Goal: Task Accomplishment & Management: Manage account settings

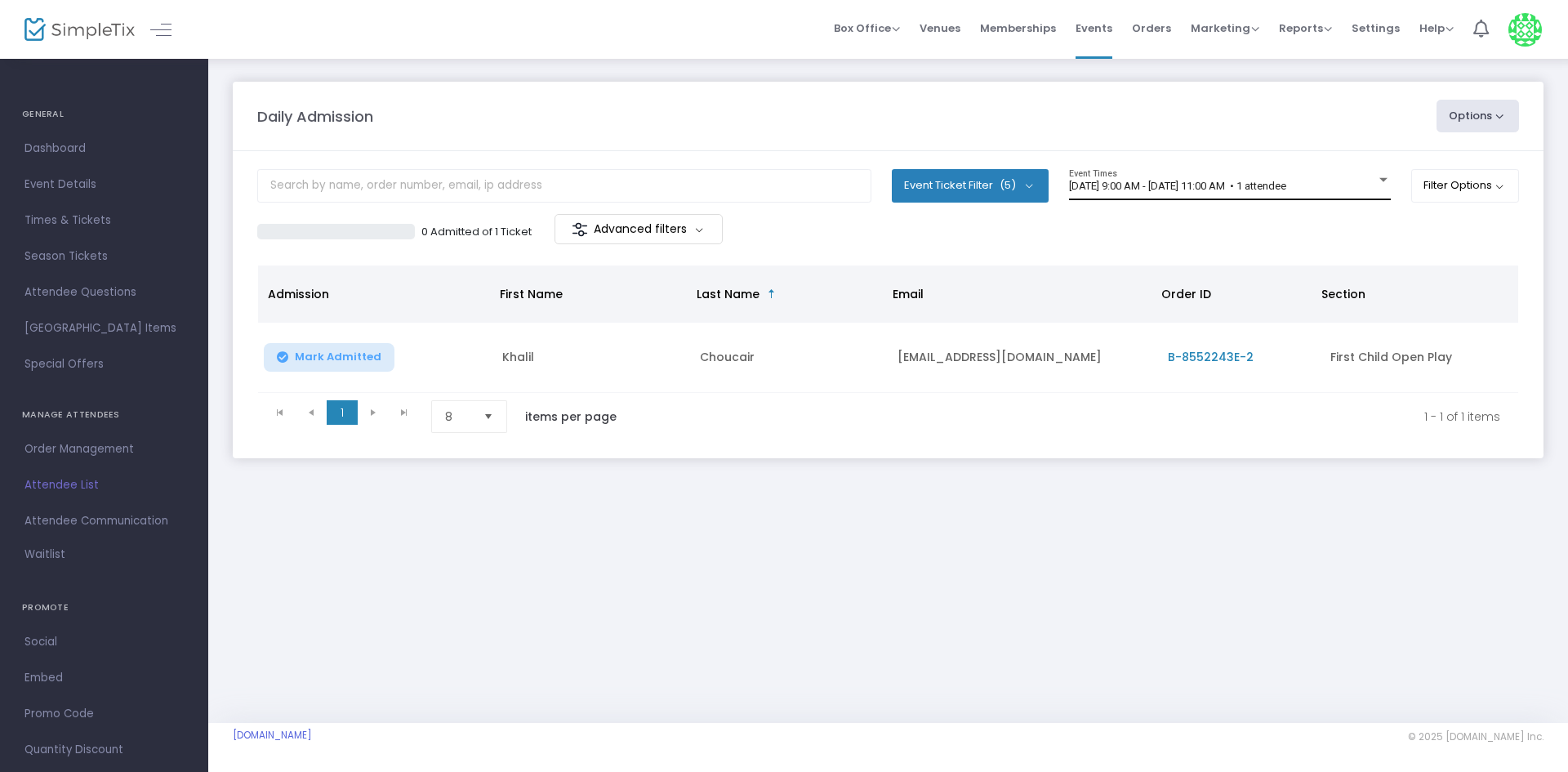
click at [1226, 174] on div "8/17/2025 @ 9:00 AM - 8/17/2025 @ 11:00 AM • 1 attendee Event Times" at bounding box center [1230, 185] width 322 height 31
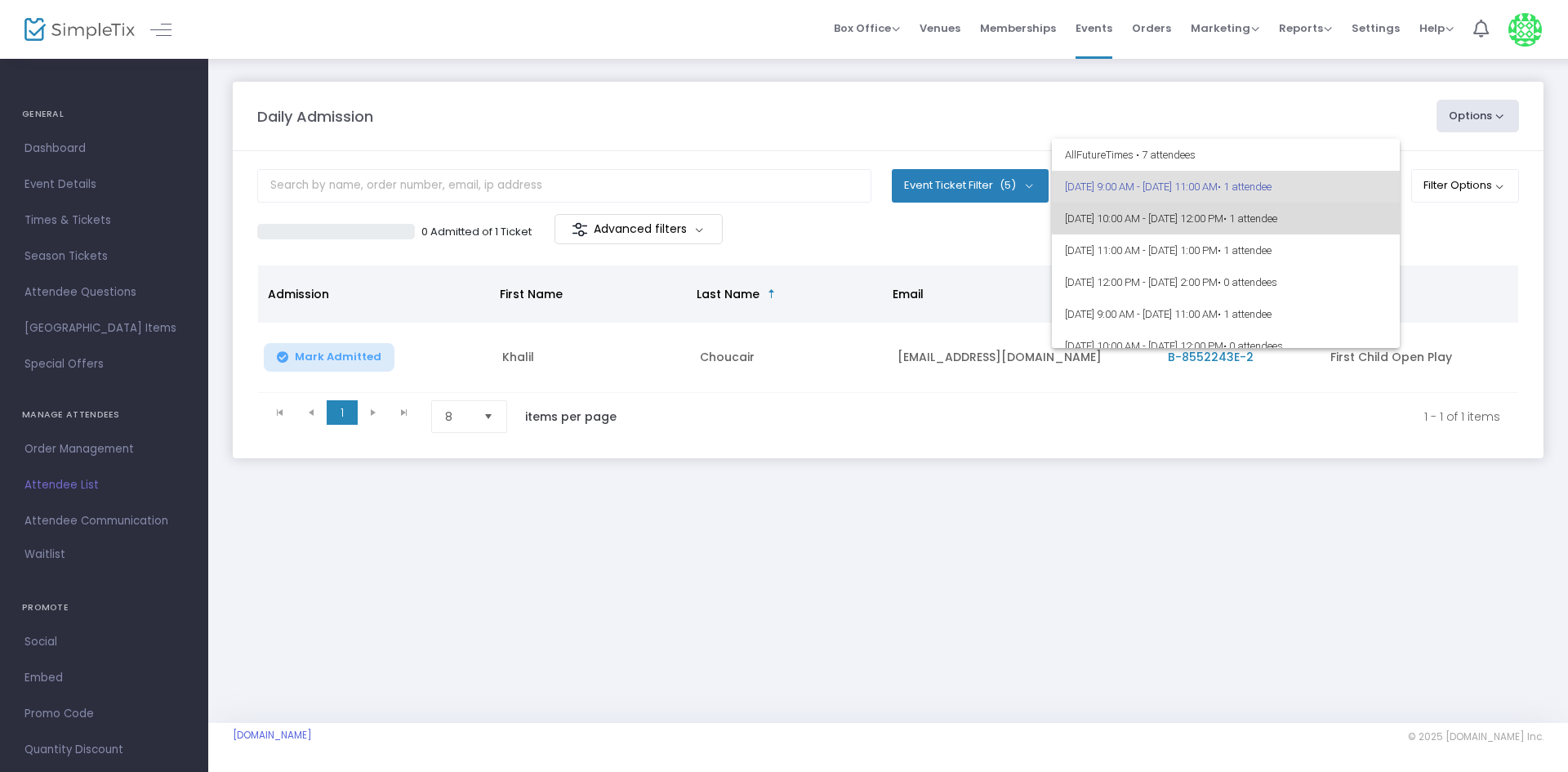
click at [1239, 214] on span "[DATE] 10:00 AM - [DATE] 12:00 PM • 1 attendee" at bounding box center [1226, 218] width 322 height 32
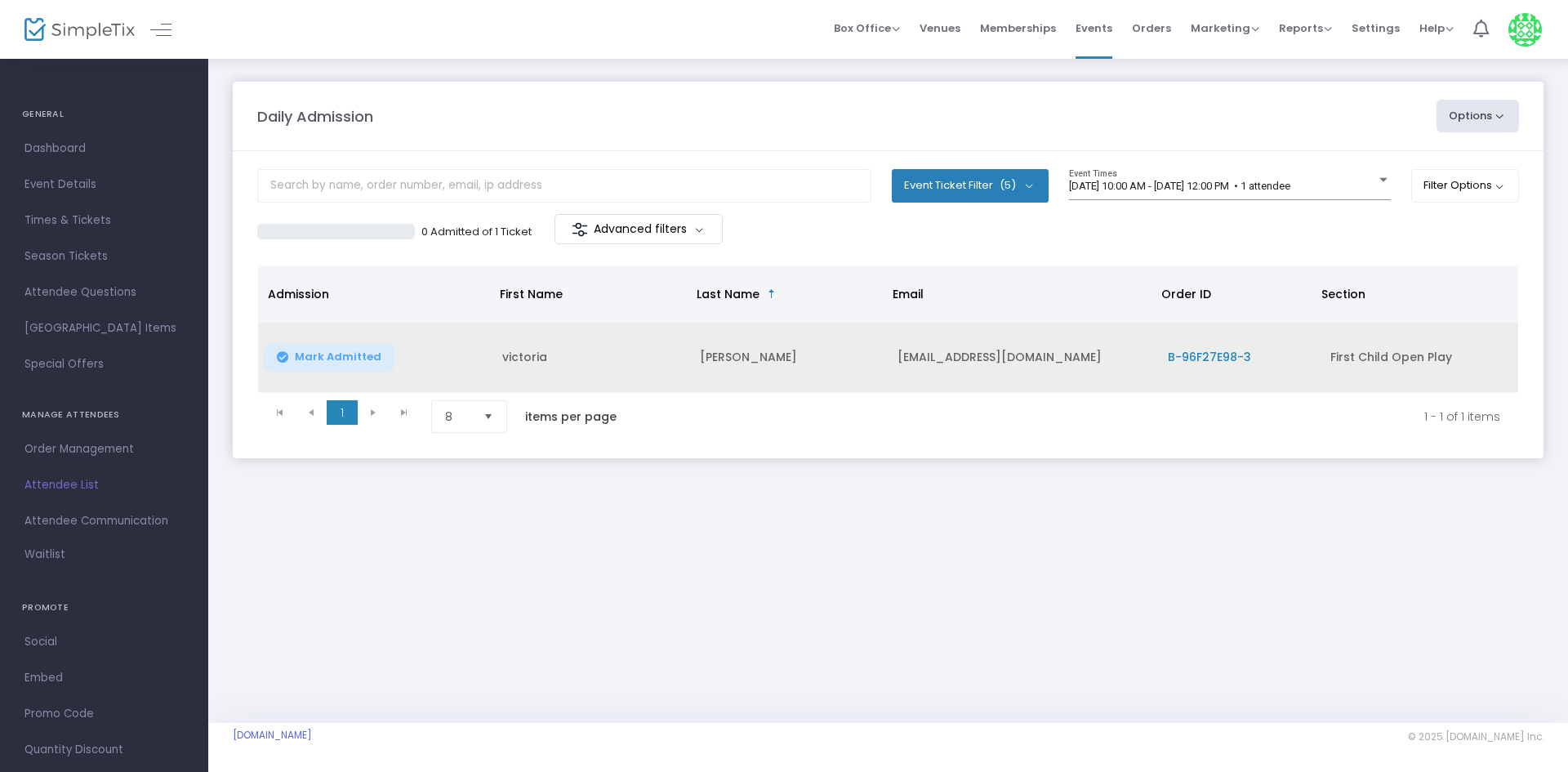
click at [1198, 352] on span "B-96F27E98-3" at bounding box center [1209, 356] width 83 height 16
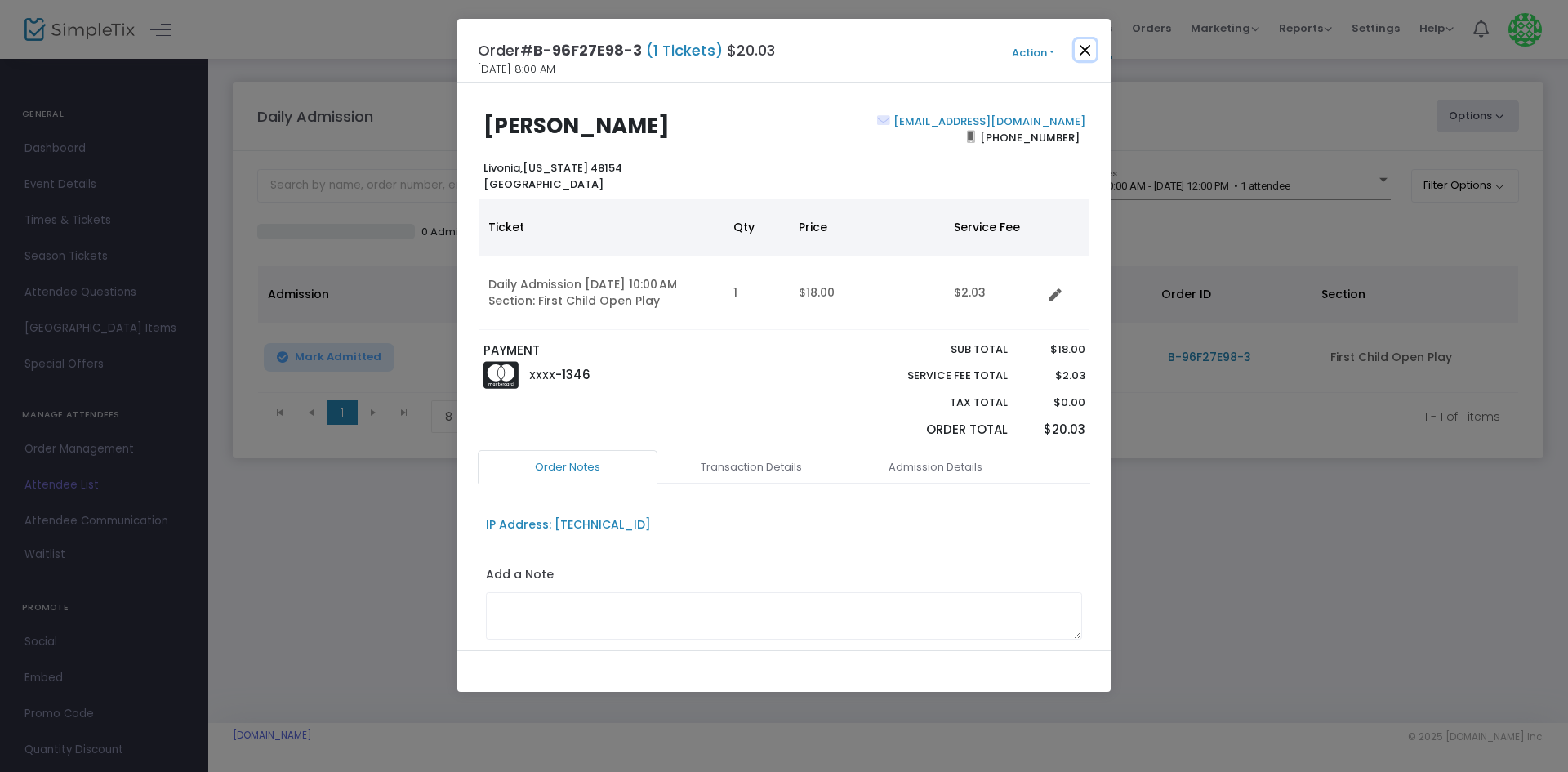
click at [1083, 44] on button "Close" at bounding box center [1085, 49] width 21 height 21
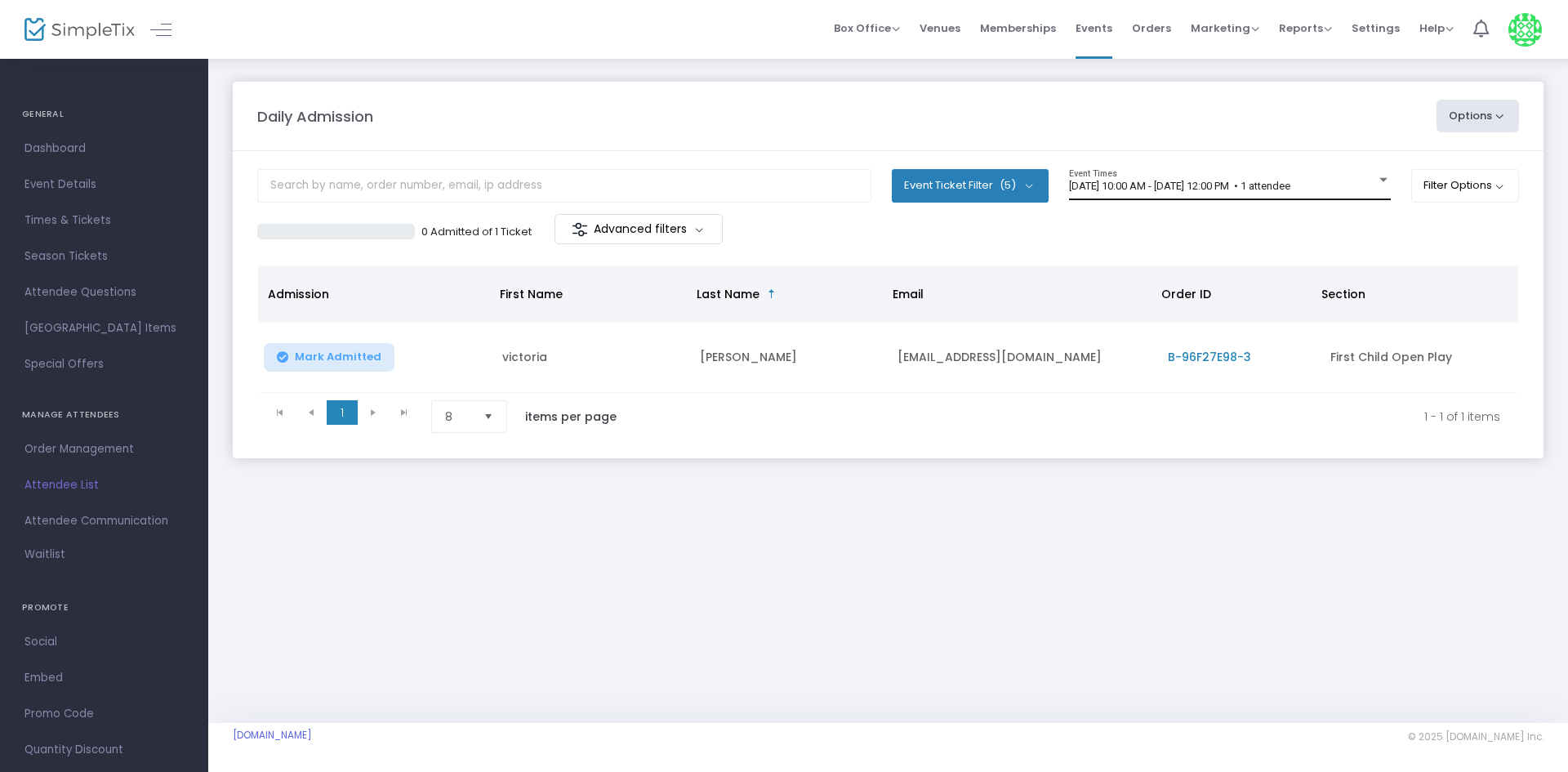
click at [1231, 180] on span "8/17/2025 @ 10:00 AM - 8/17/2025 @ 12:00 PM • 1 attendee" at bounding box center [1180, 186] width 221 height 12
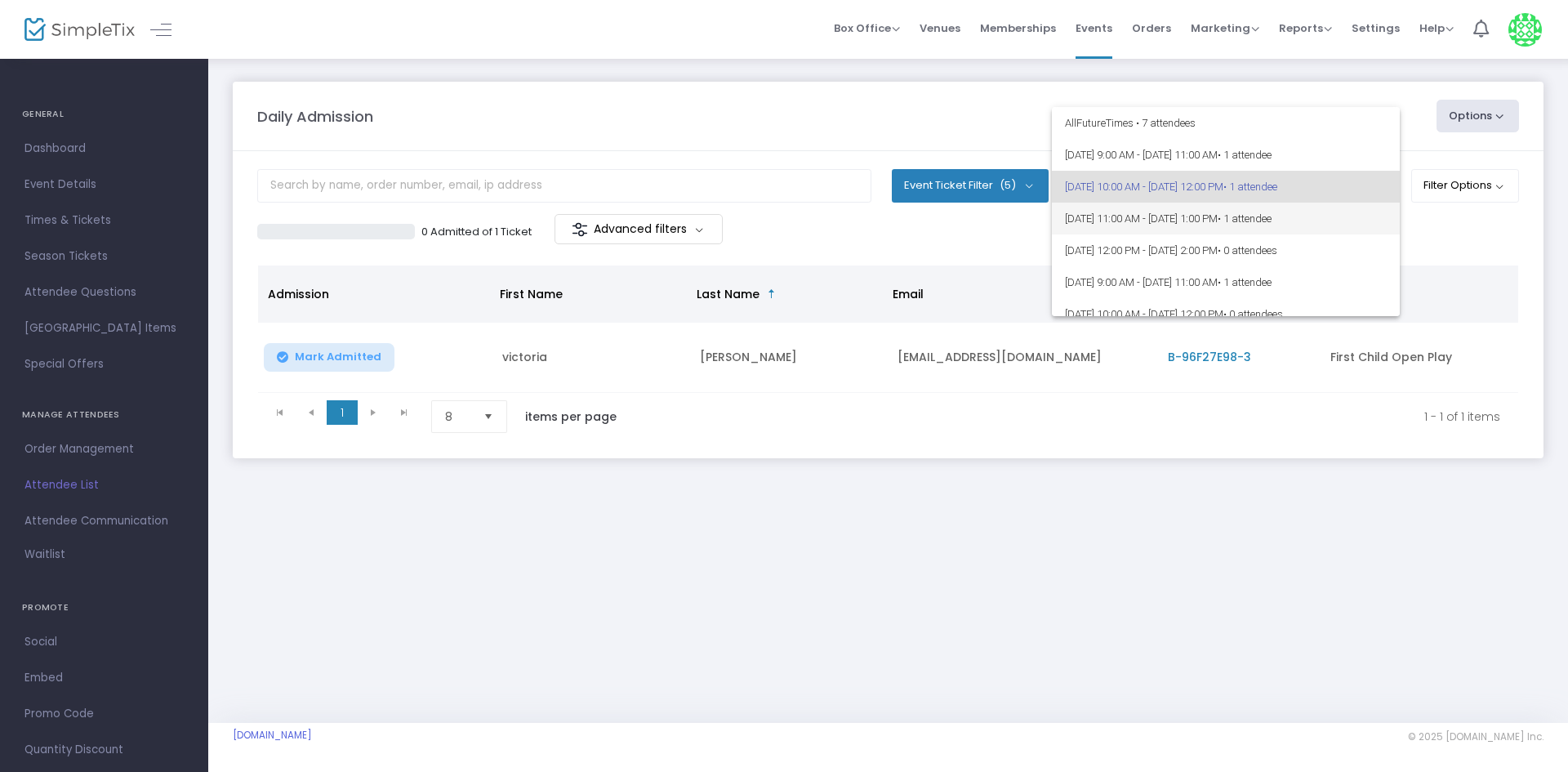
click at [1220, 216] on span "8/17/2025 @ 11:00 AM - 8/17/2025 @ 1:00 PM • 1 attendee" at bounding box center [1226, 218] width 322 height 32
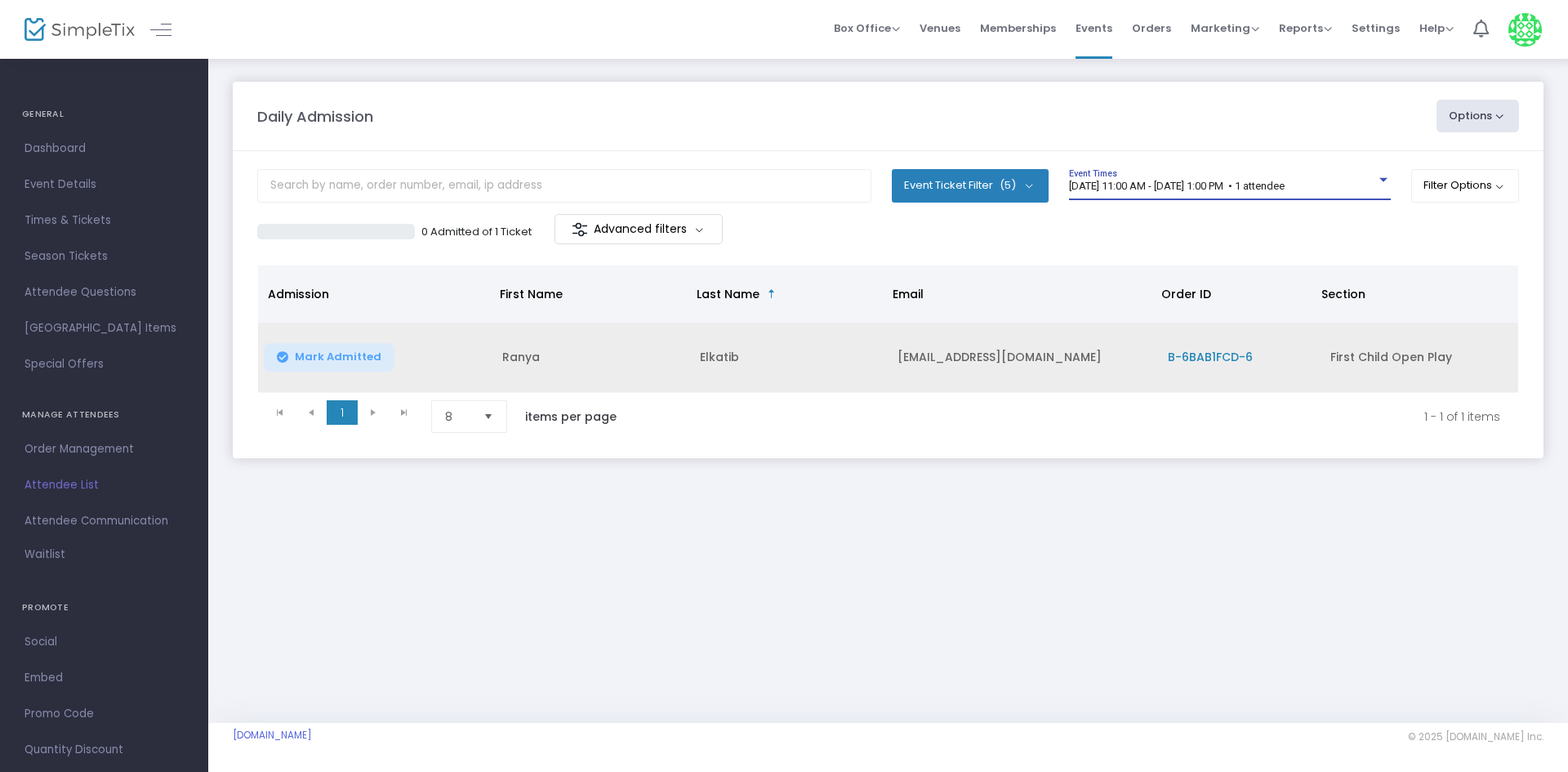
click at [1203, 352] on span "B-6BAB1FCD-6" at bounding box center [1210, 356] width 85 height 16
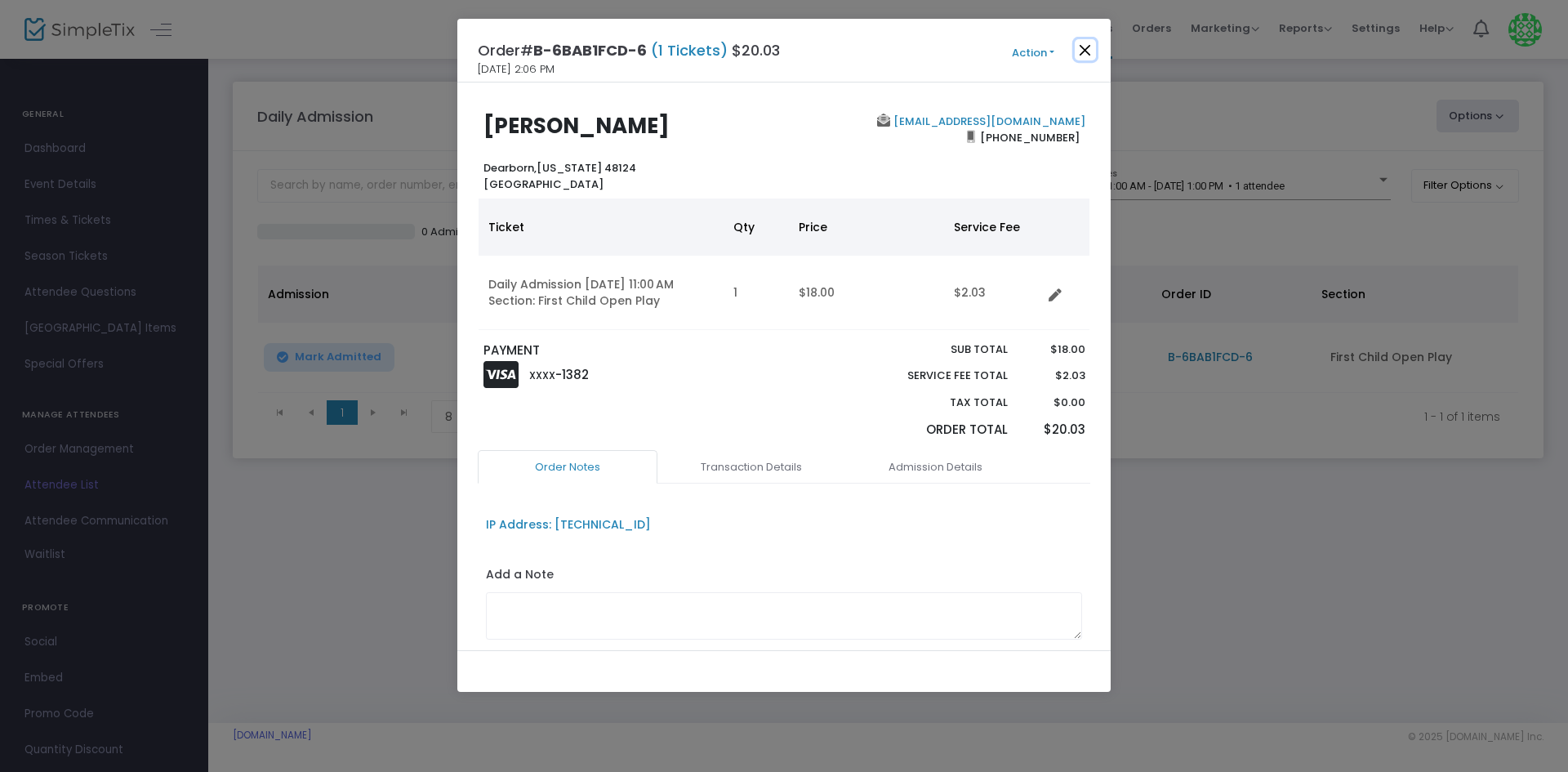
click at [1082, 60] on button "Close" at bounding box center [1085, 49] width 21 height 21
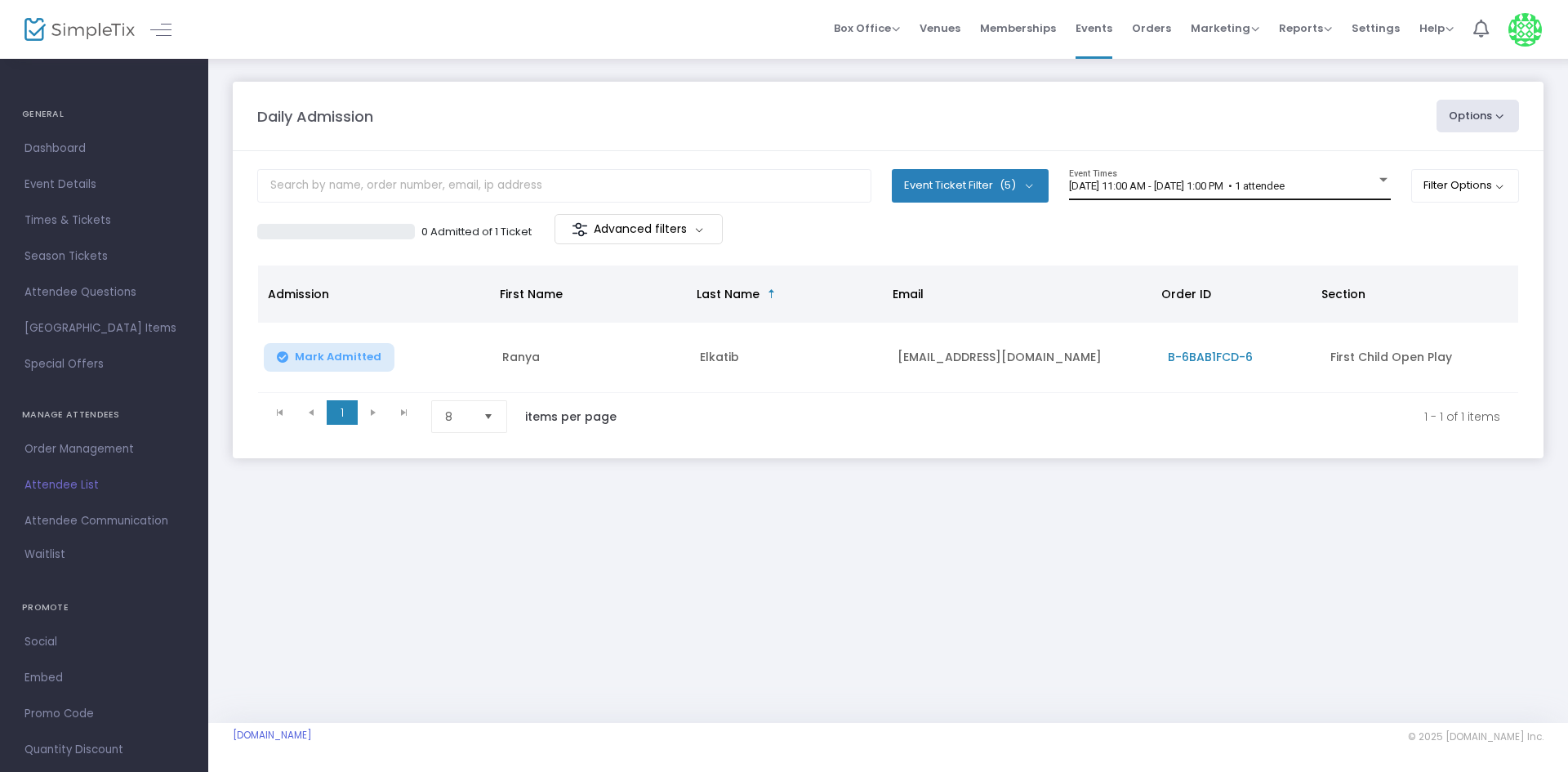
click at [1263, 176] on div "8/17/2025 @ 11:00 AM - 8/17/2025 @ 1:00 PM • 1 attendee Event Times" at bounding box center [1230, 185] width 322 height 31
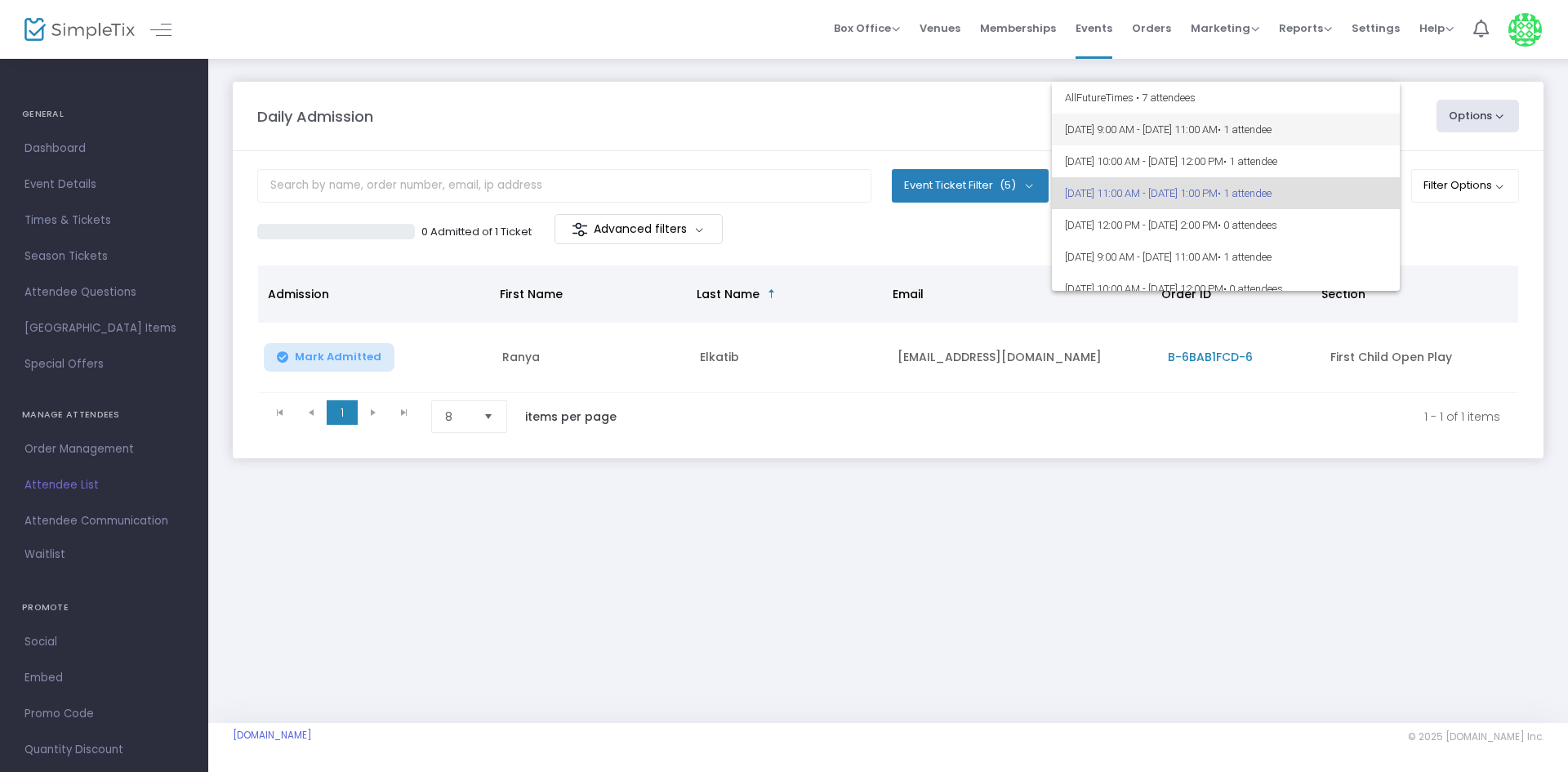
click at [1265, 137] on span "8/17/2025 @ 9:00 AM - 8/17/2025 @ 11:00 AM • 1 attendee" at bounding box center [1226, 129] width 322 height 32
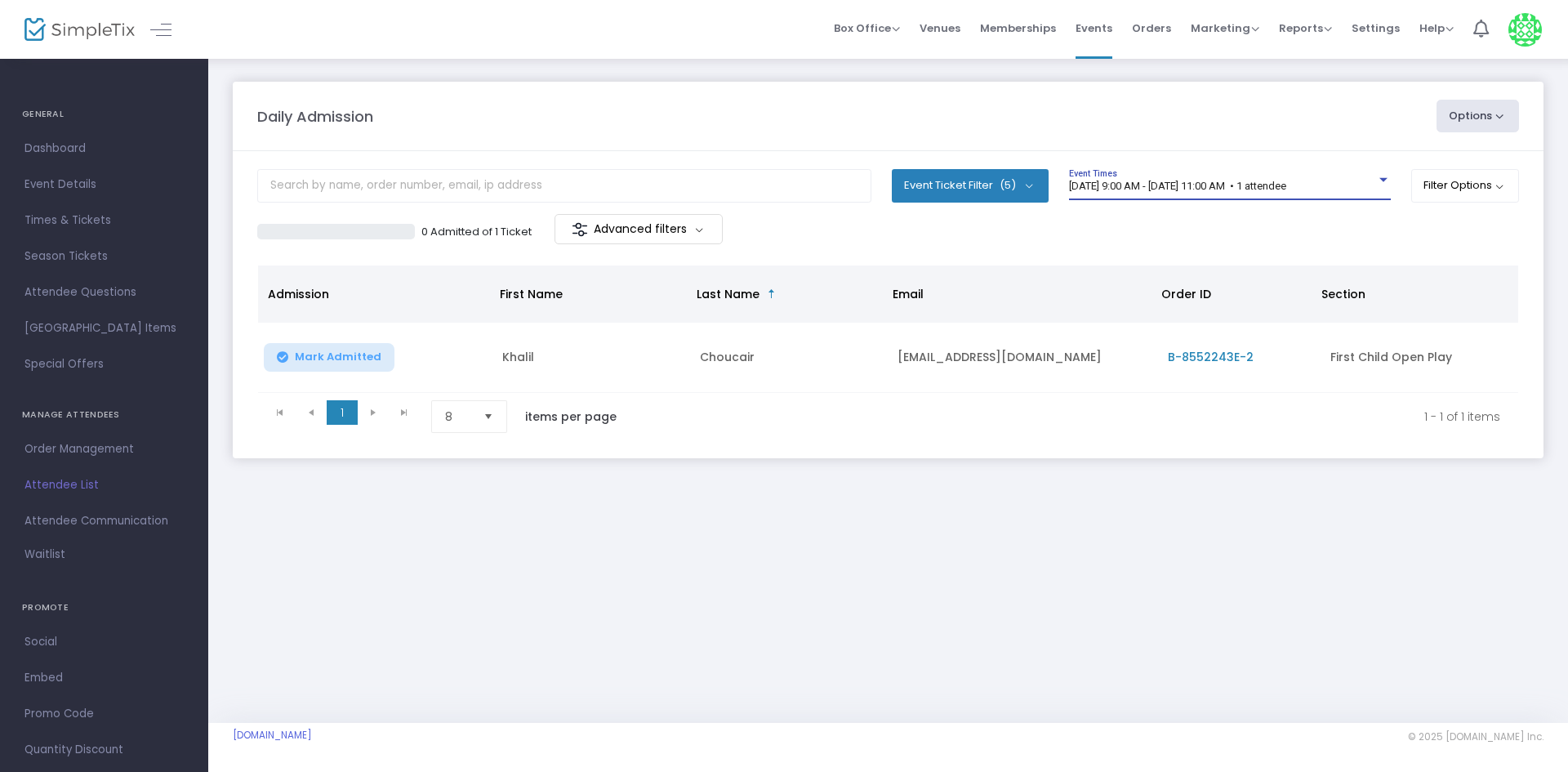
click at [1186, 350] on span "B-8552243E-2" at bounding box center [1210, 356] width 86 height 16
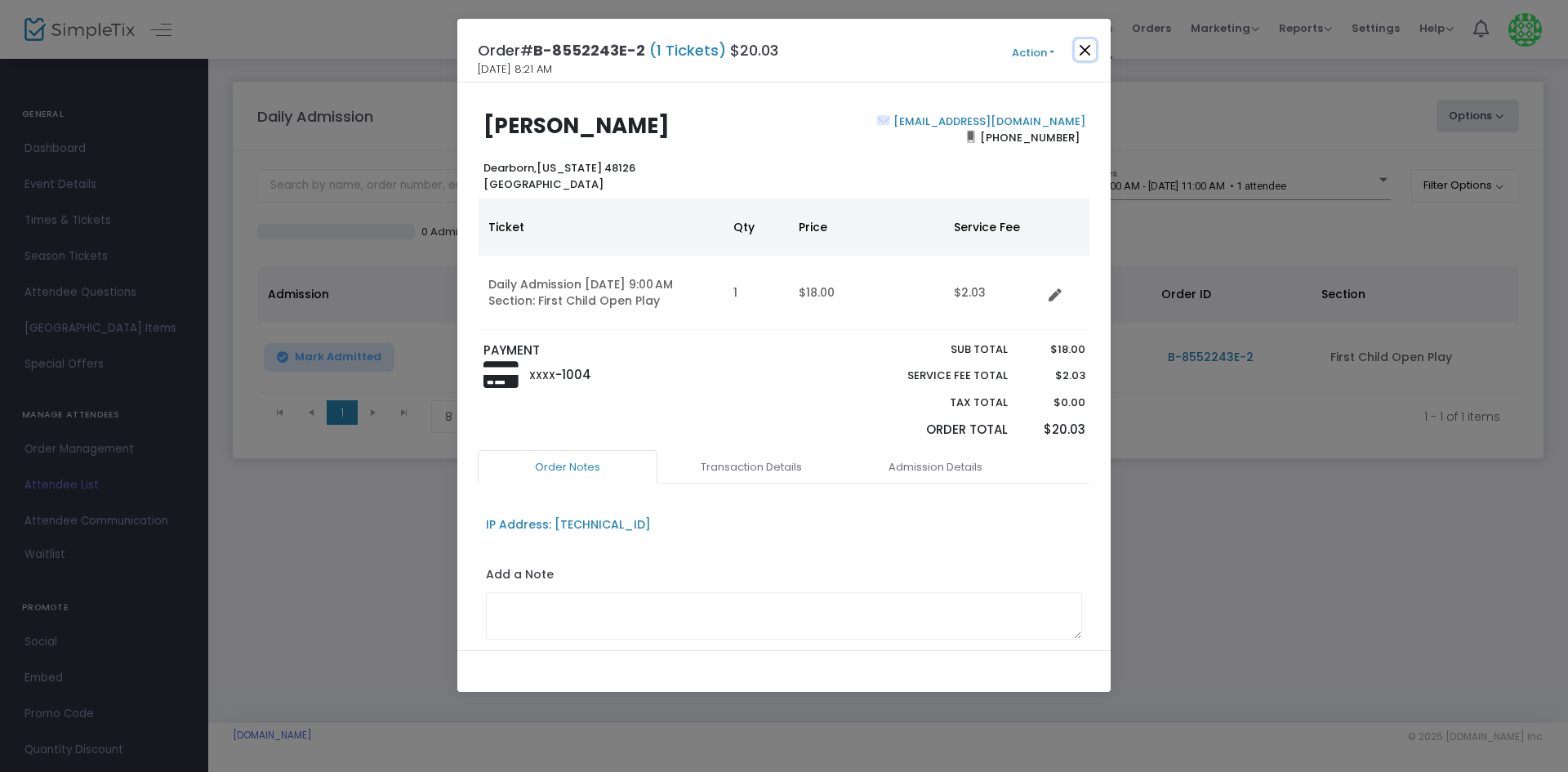
click at [1088, 59] on button "Close" at bounding box center [1085, 49] width 21 height 21
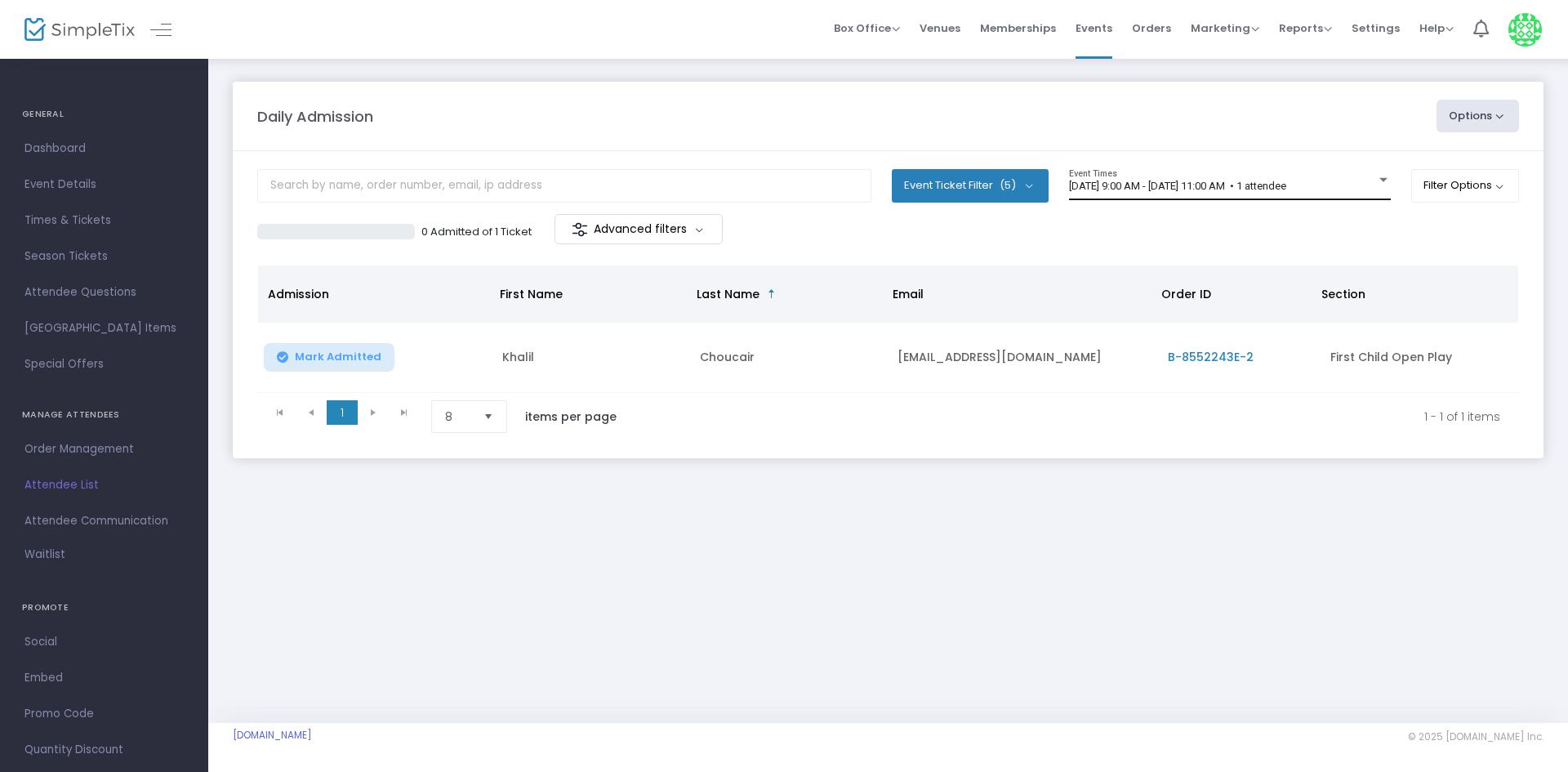
click at [1073, 171] on div "8/17/2025 @ 9:00 AM - 8/17/2025 @ 11:00 AM • 1 attendee Event Times" at bounding box center [1230, 185] width 322 height 31
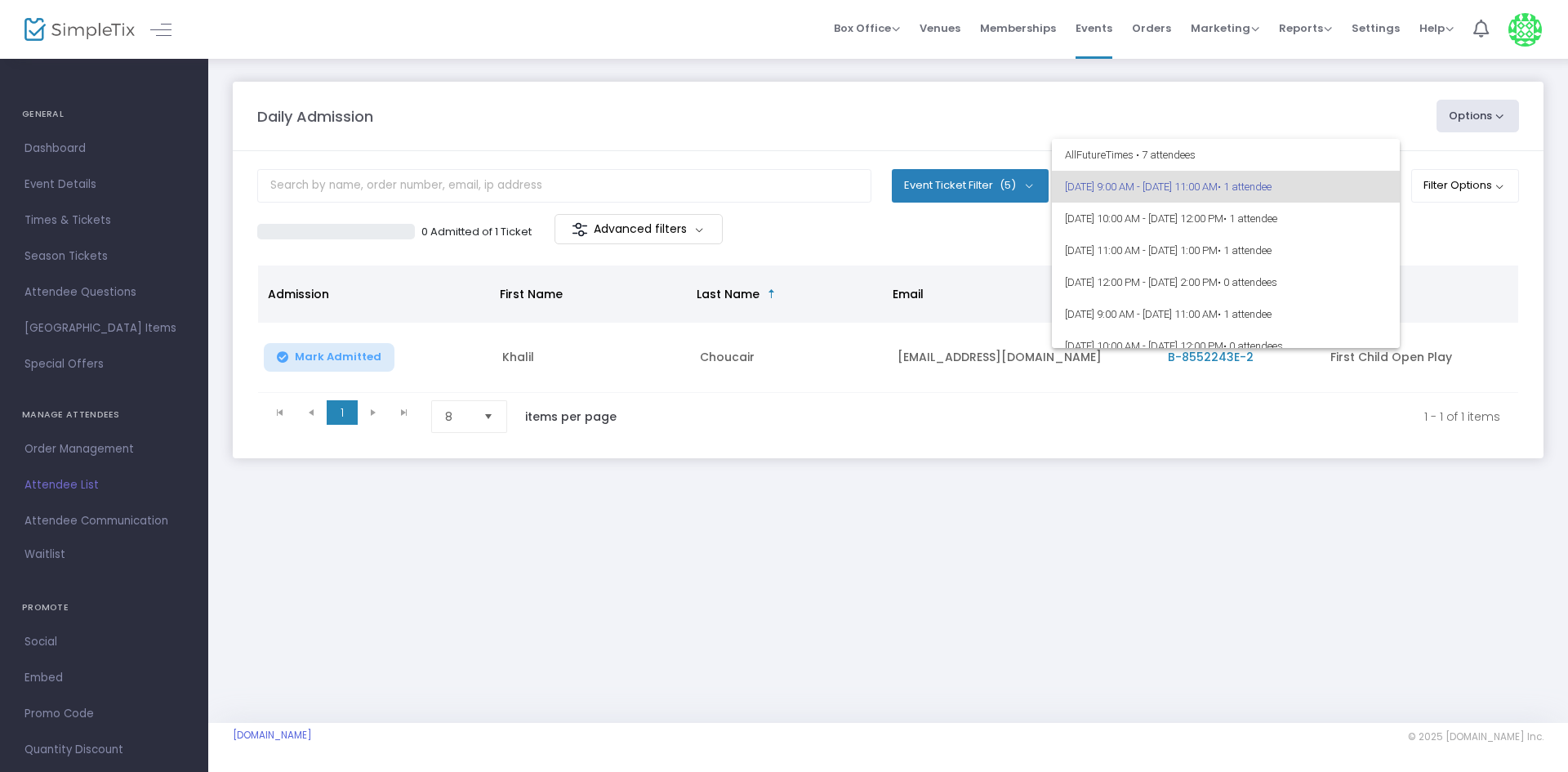
click at [1138, 187] on span "8/17/2025 @ 9:00 AM - 8/17/2025 @ 11:00 AM • 1 attendee" at bounding box center [1226, 186] width 322 height 32
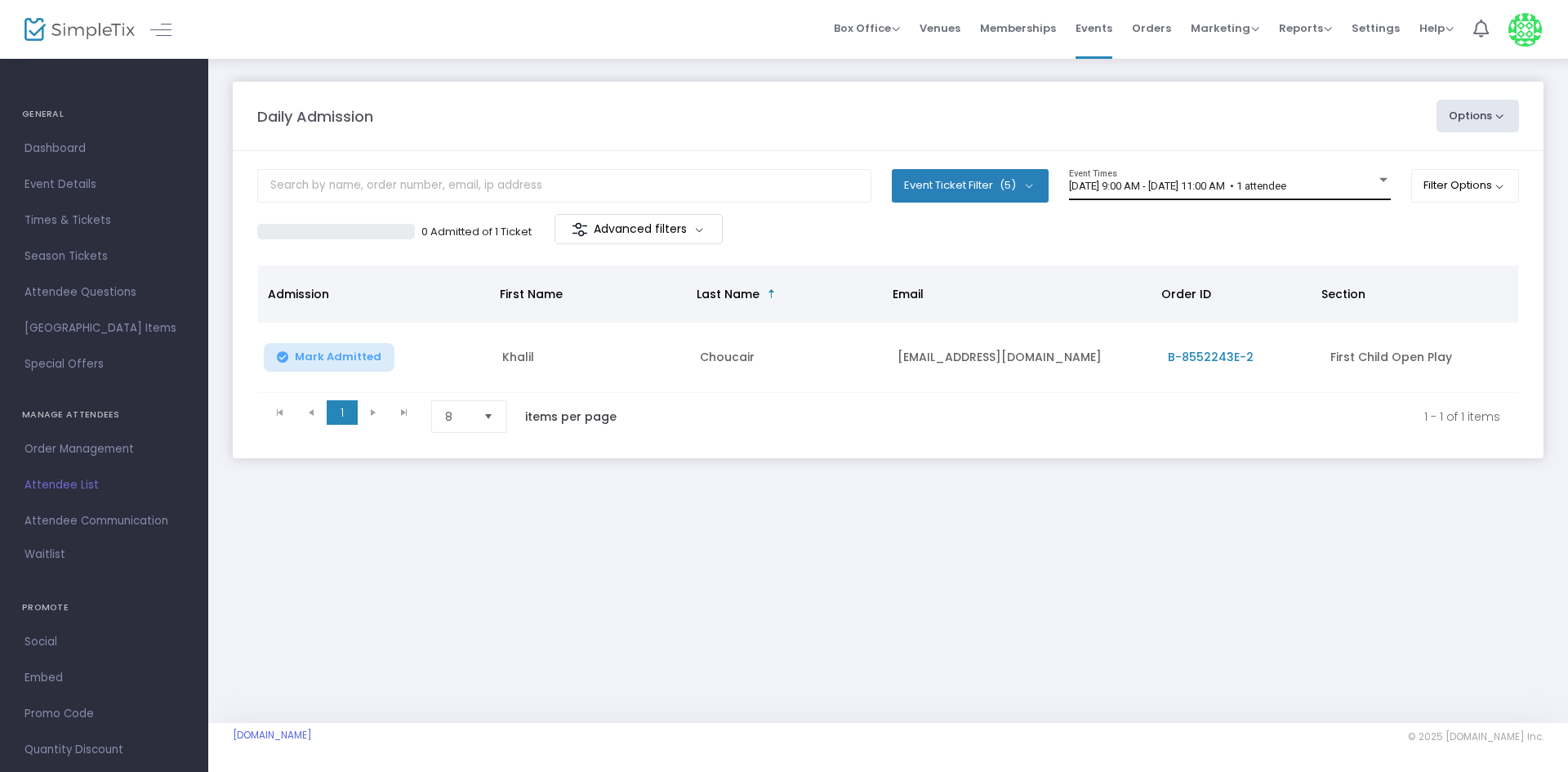
click at [1137, 193] on div "8/17/2025 @ 9:00 AM - 8/17/2025 @ 11:00 AM • 1 attendee Event Times" at bounding box center [1230, 185] width 322 height 31
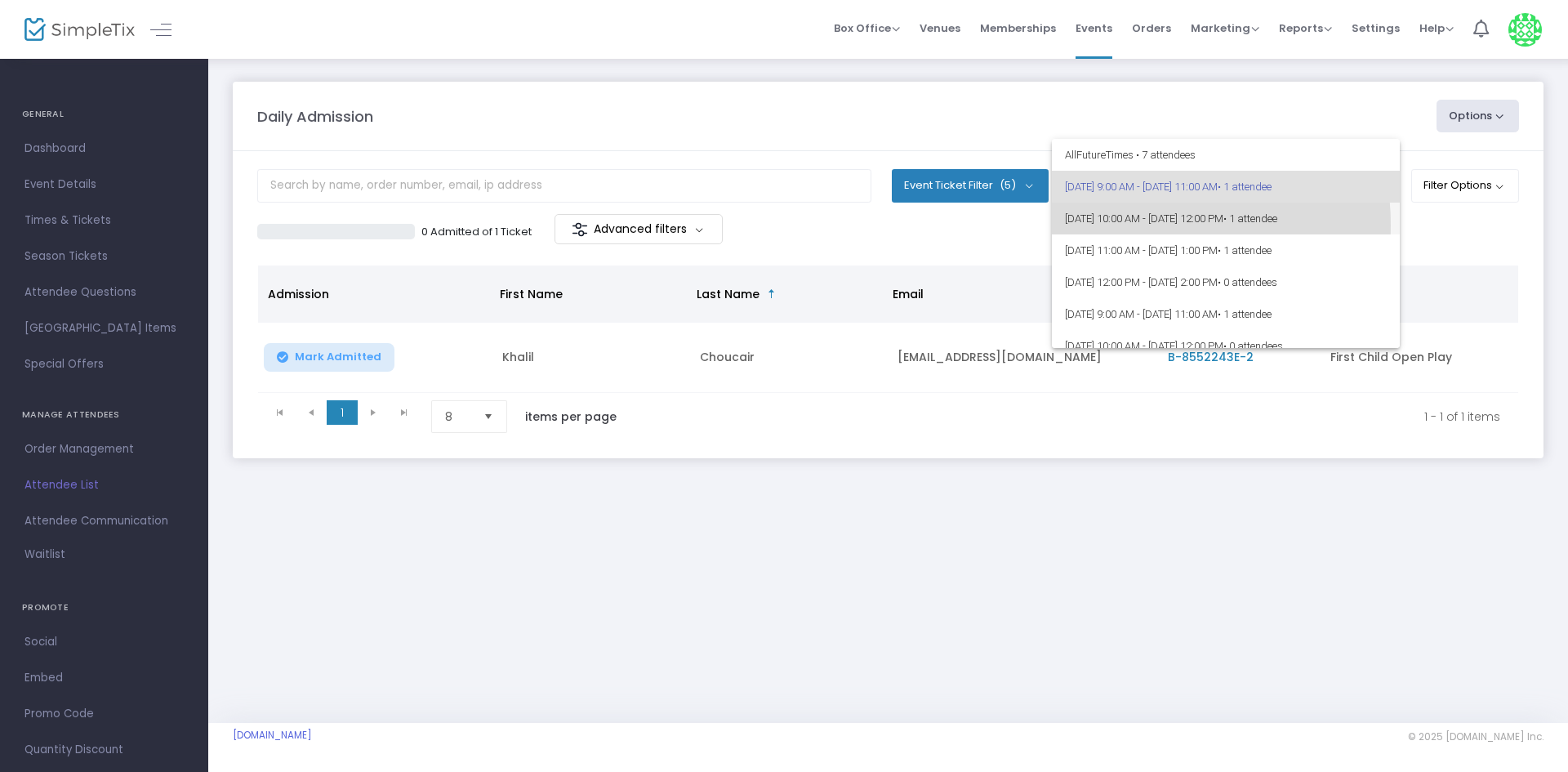
click at [1134, 225] on span "[DATE] 10:00 AM - [DATE] 12:00 PM • 1 attendee" at bounding box center [1226, 218] width 322 height 32
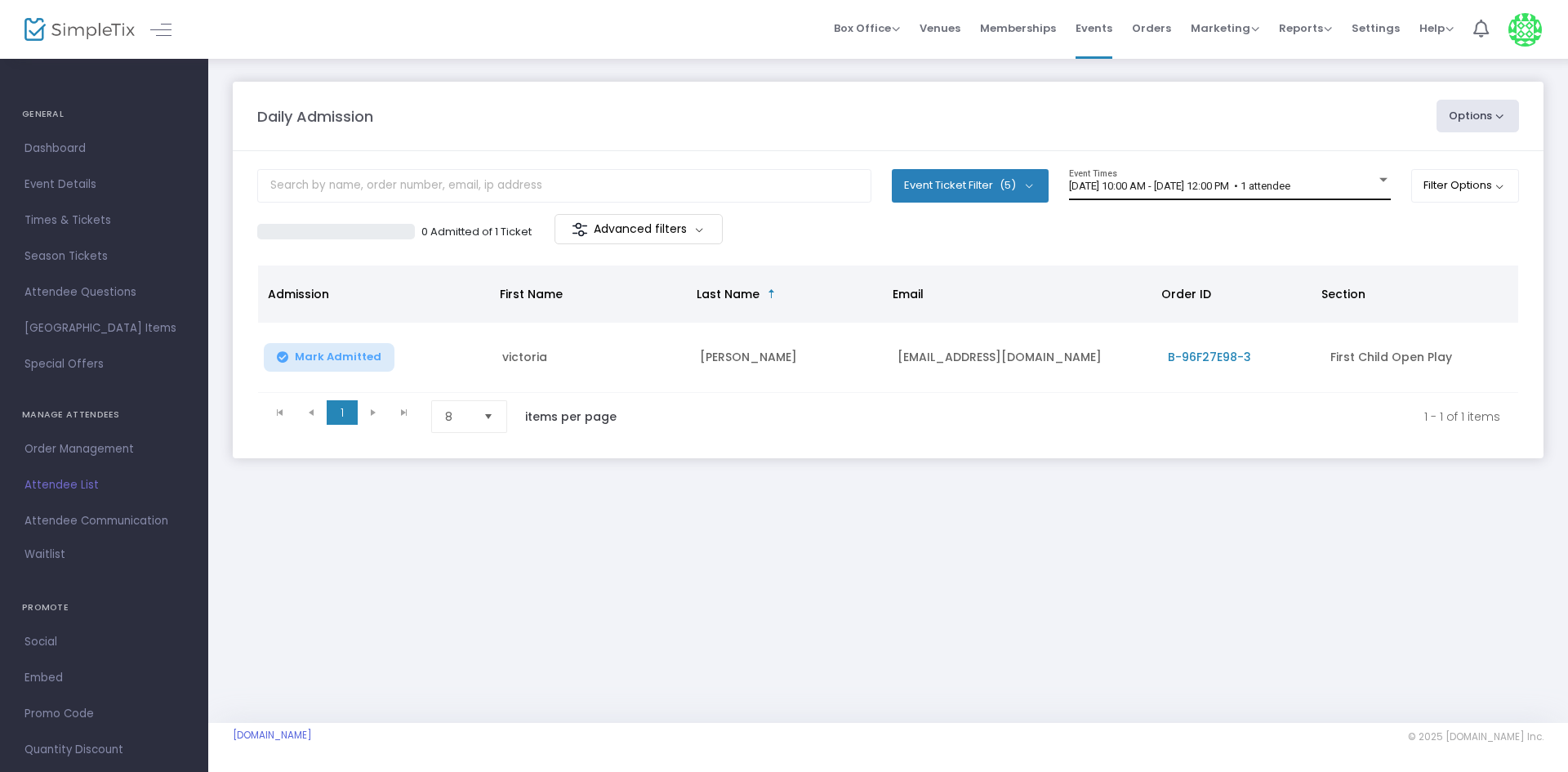
click at [1151, 172] on div "[DATE] 10:00 AM - [DATE] 12:00 PM • 1 attendee Event Times" at bounding box center [1230, 185] width 322 height 31
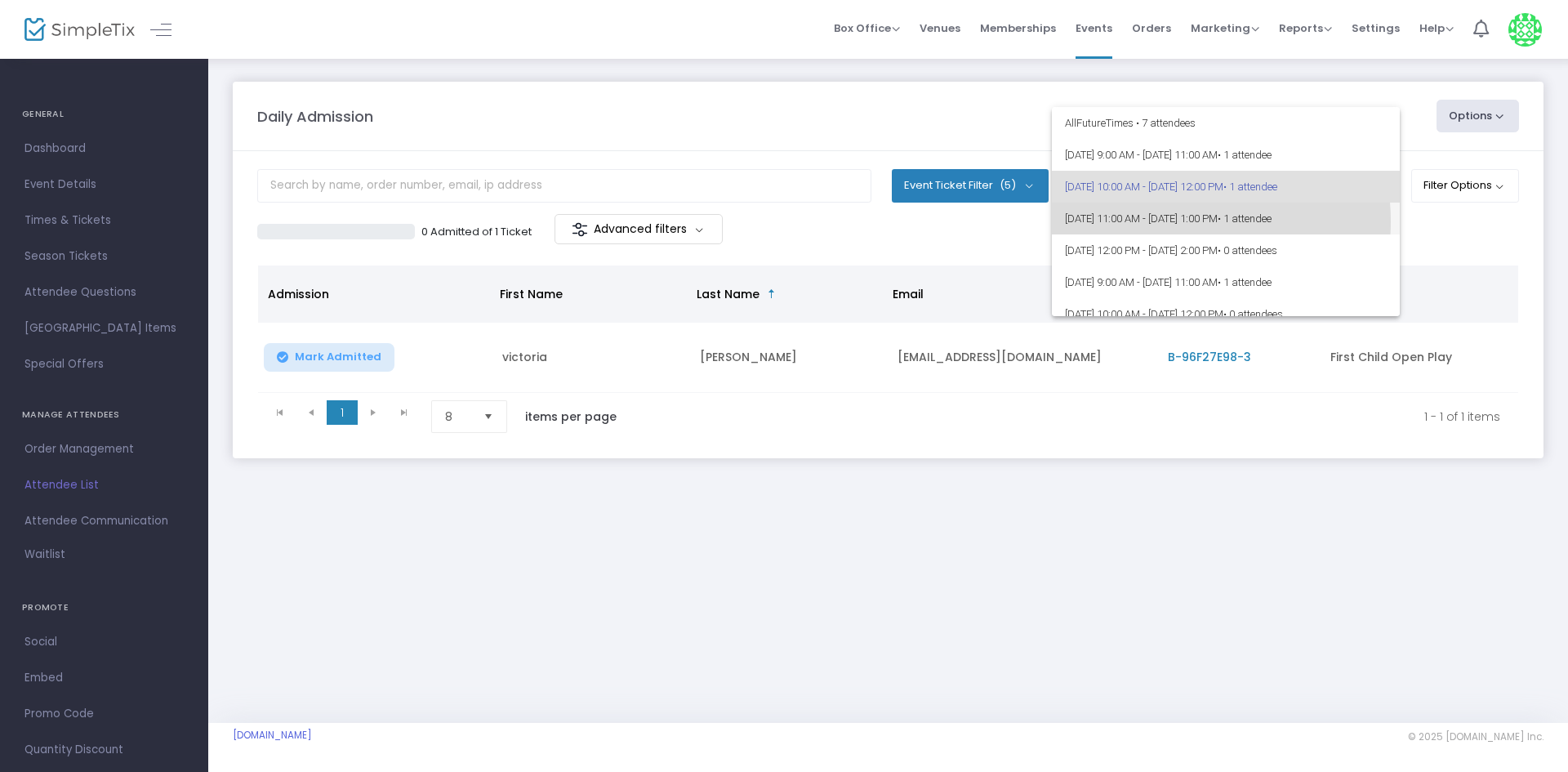
drag, startPoint x: 1152, startPoint y: 222, endPoint x: 1154, endPoint y: 188, distance: 34.1
click at [1154, 223] on span "8/17/2025 @ 11:00 AM - 8/17/2025 @ 1:00 PM • 1 attendee" at bounding box center [1226, 218] width 322 height 32
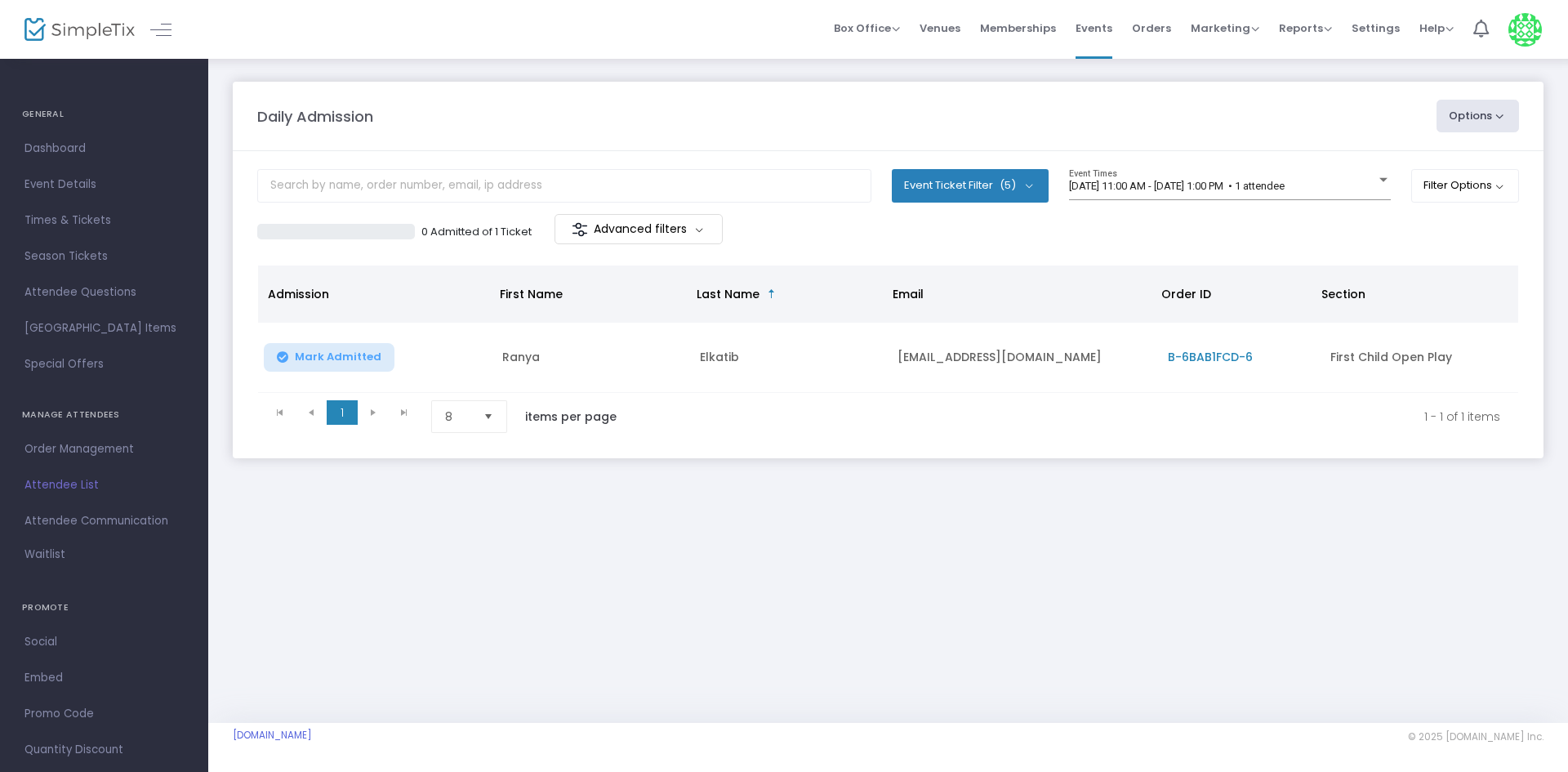
click at [1117, 166] on m-panel-content "Event Ticket Filter (5) Select All First Child Open Play Additional Child Open …" at bounding box center [887, 304] width 1311 height 308
click at [1117, 180] on div "[DATE] 11:00 AM - [DATE] 1:00 PM • 1 attendee Event Times" at bounding box center [1230, 185] width 322 height 31
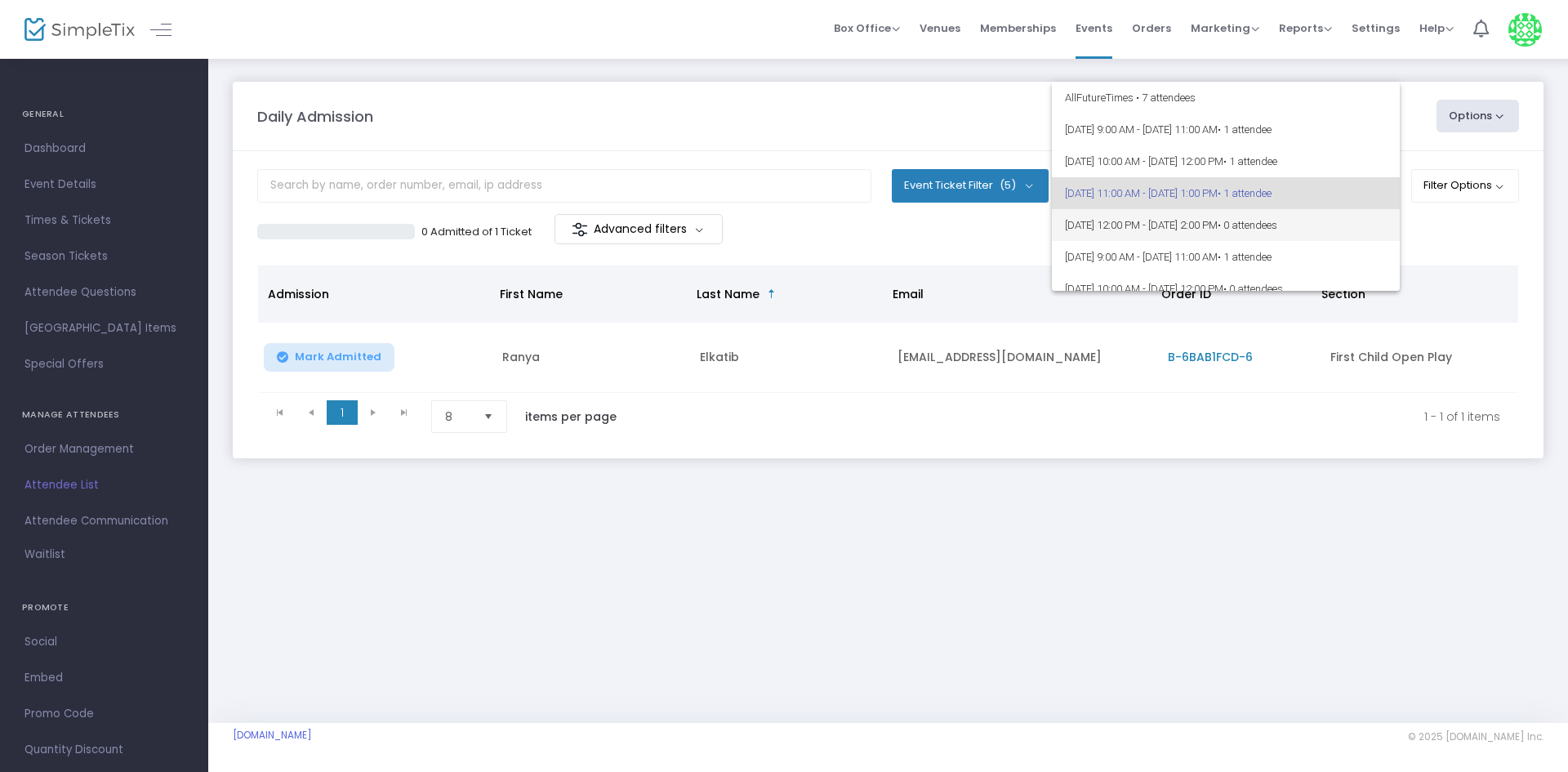
click at [1187, 212] on span "8/17/2025 @ 12:00 PM - 8/17/2025 @ 2:00 PM • 0 attendees" at bounding box center [1226, 224] width 322 height 32
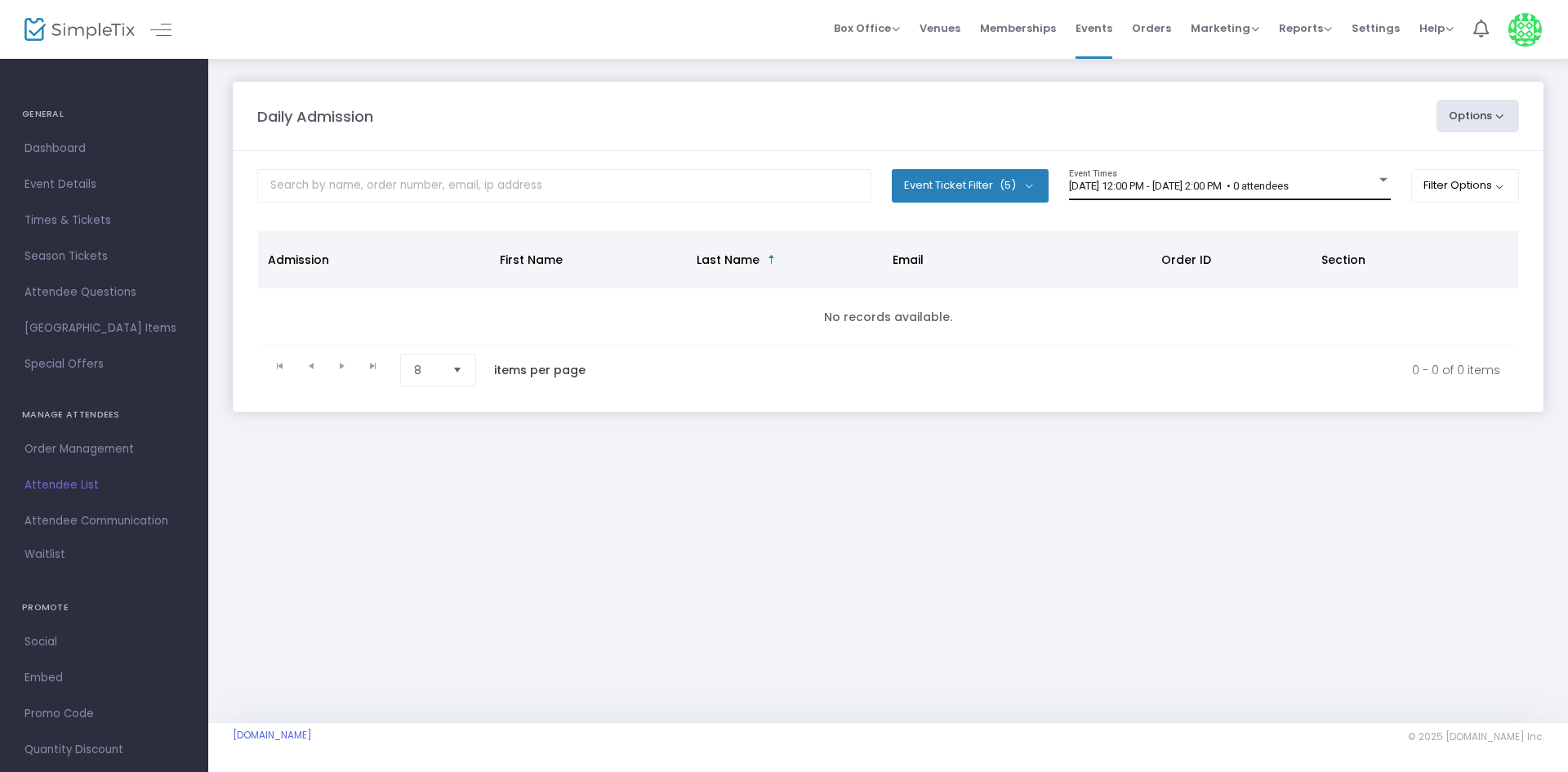
click at [1249, 177] on div "8/17/2025 @ 12:00 PM - 8/17/2025 @ 2:00 PM • 0 attendees Event Times" at bounding box center [1230, 185] width 322 height 31
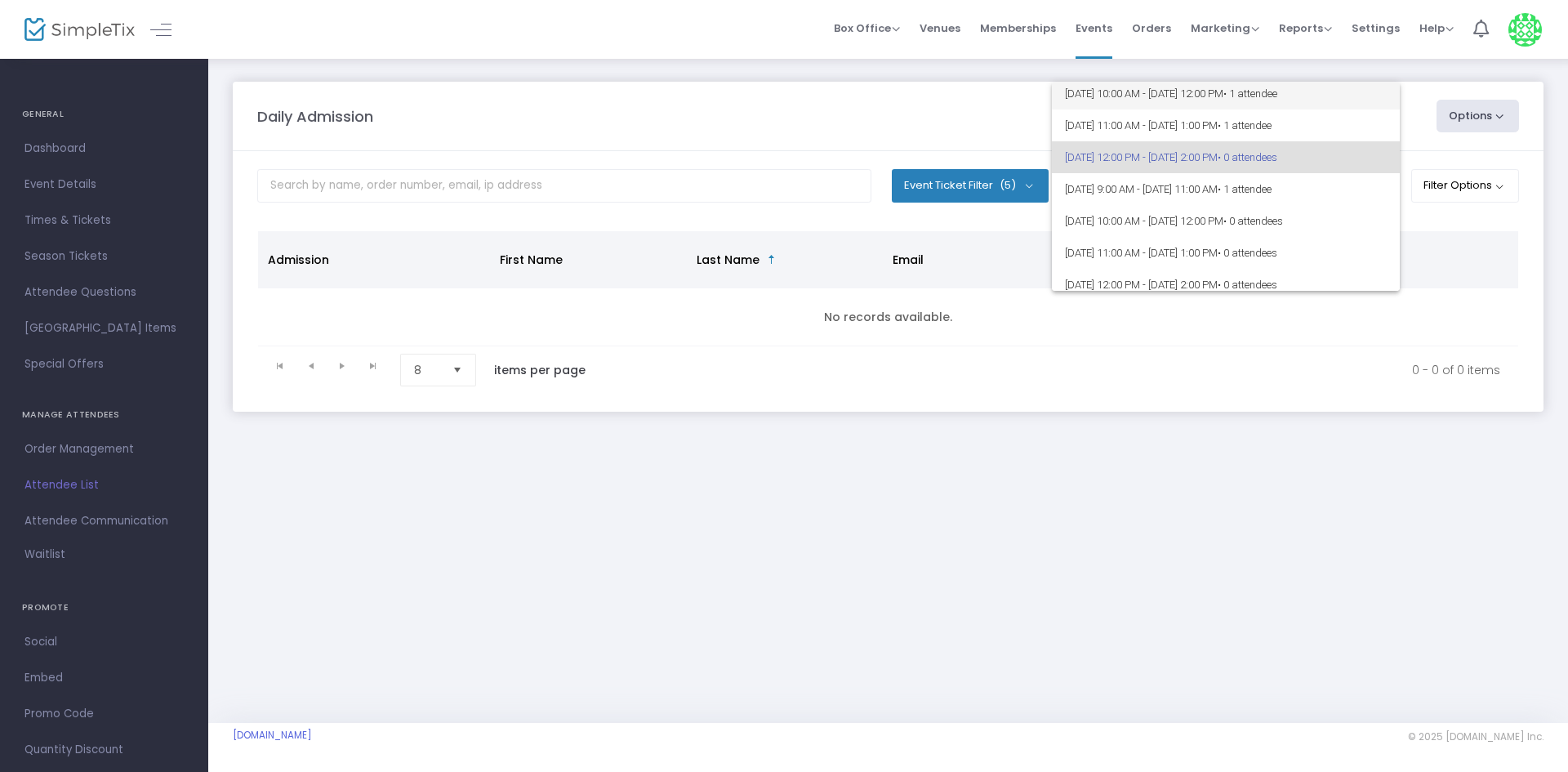
scroll to position [39, 0]
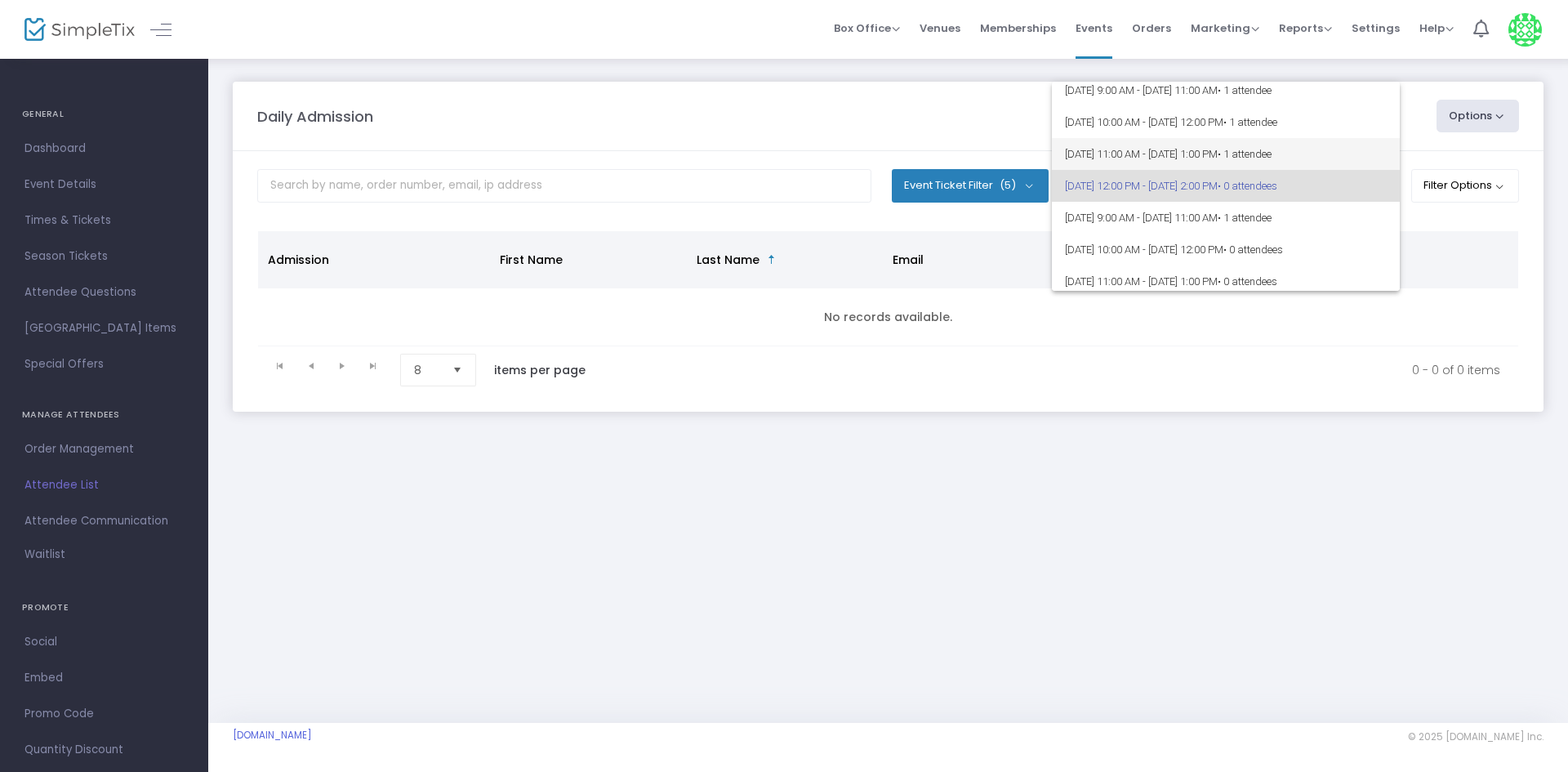
click at [1153, 153] on span "8/17/2025 @ 11:00 AM - 8/17/2025 @ 1:00 PM • 1 attendee" at bounding box center [1226, 153] width 322 height 32
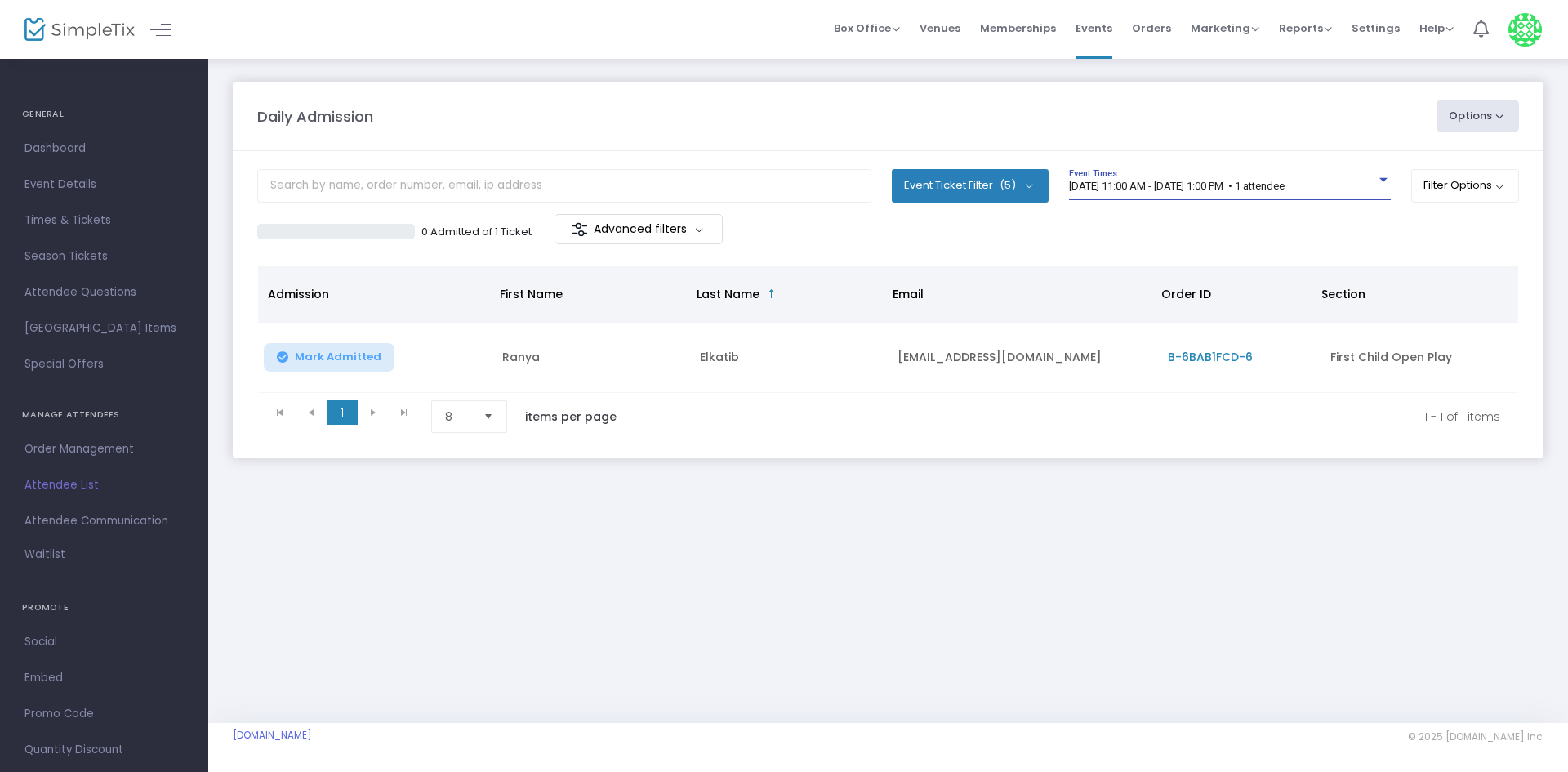
click at [1106, 181] on span "[DATE] 11:00 AM - [DATE] 1:00 PM • 1 attendee" at bounding box center [1176, 186] width 215 height 12
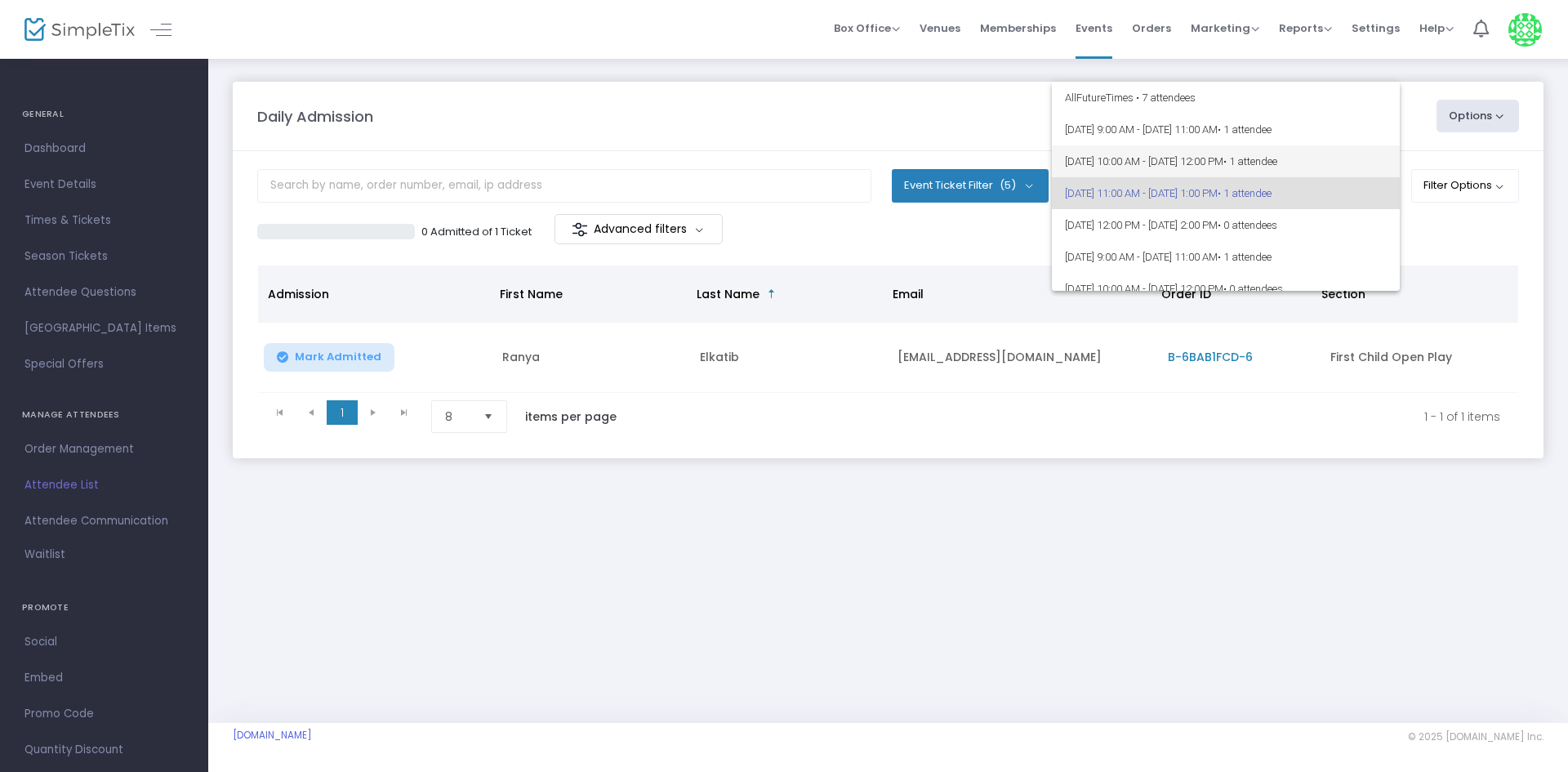
scroll to position [8, 0]
click at [1144, 138] on span "[DATE] 10:00 AM - [DATE] 12:00 PM • 1 attendee" at bounding box center [1226, 153] width 322 height 32
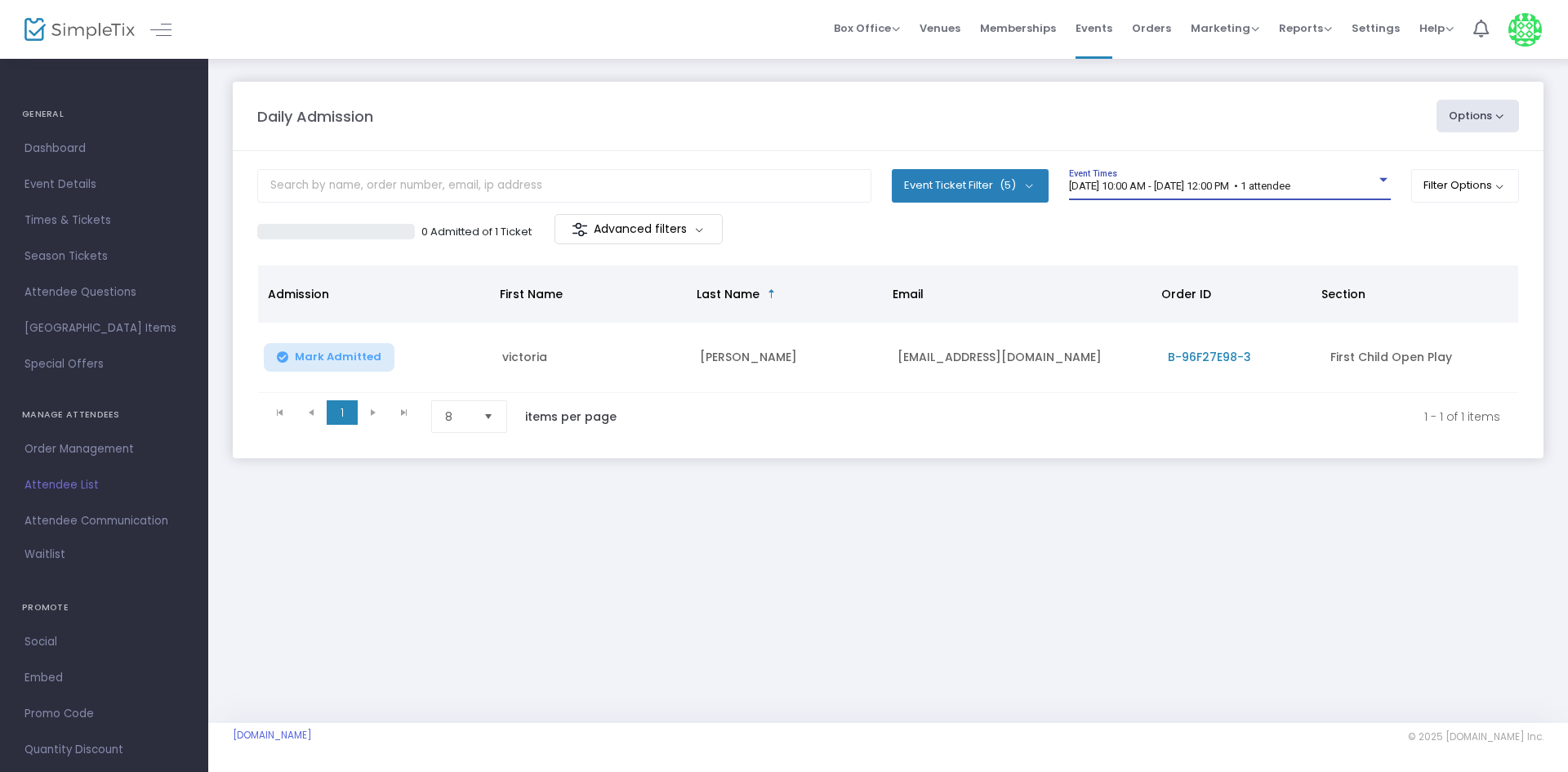
click at [1126, 183] on span "[DATE] 10:00 AM - [DATE] 12:00 PM • 1 attendee" at bounding box center [1180, 186] width 221 height 12
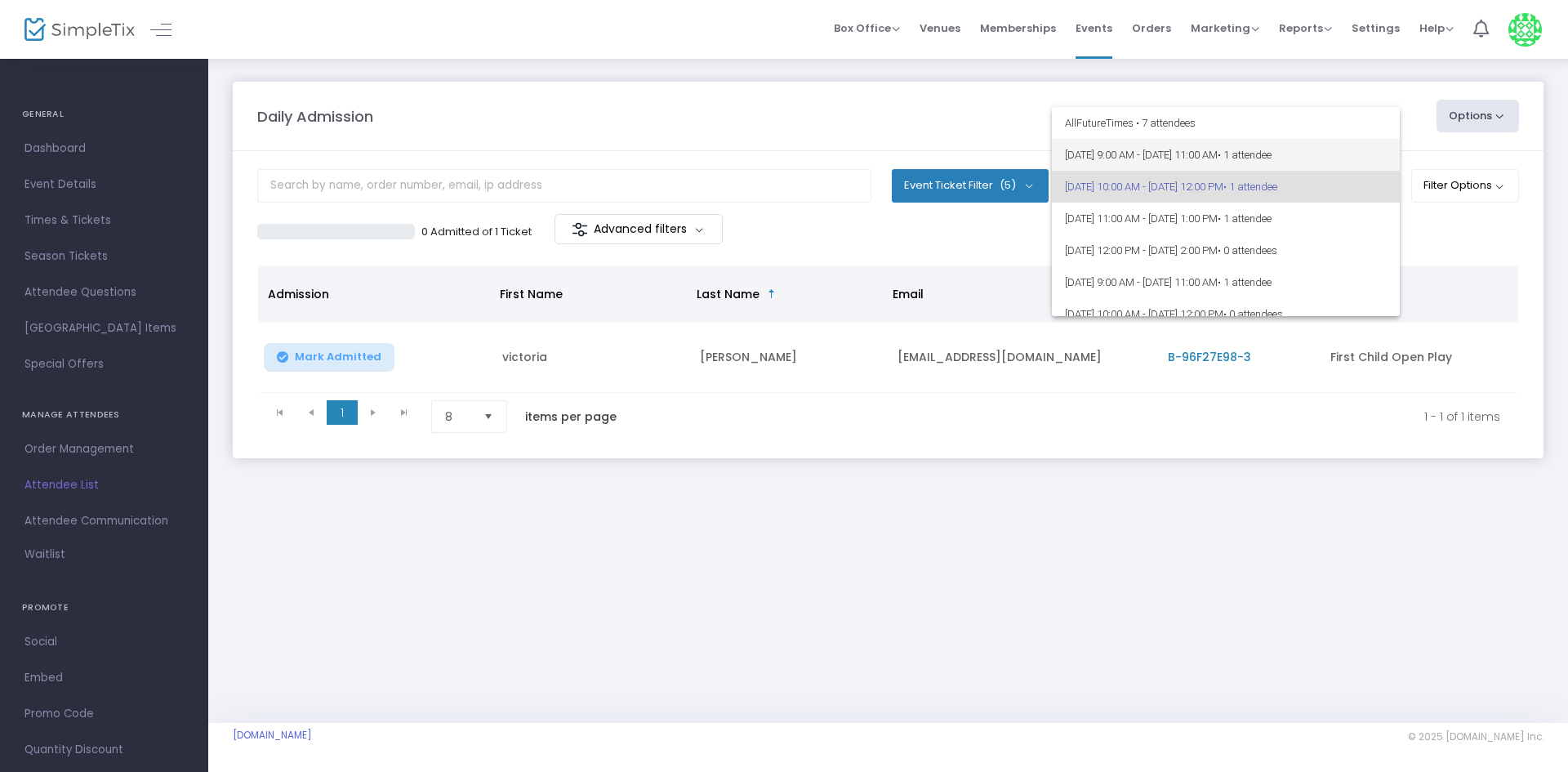
click at [1144, 145] on span "8/17/2025 @ 9:00 AM - 8/17/2025 @ 11:00 AM • 1 attendee" at bounding box center [1226, 154] width 322 height 32
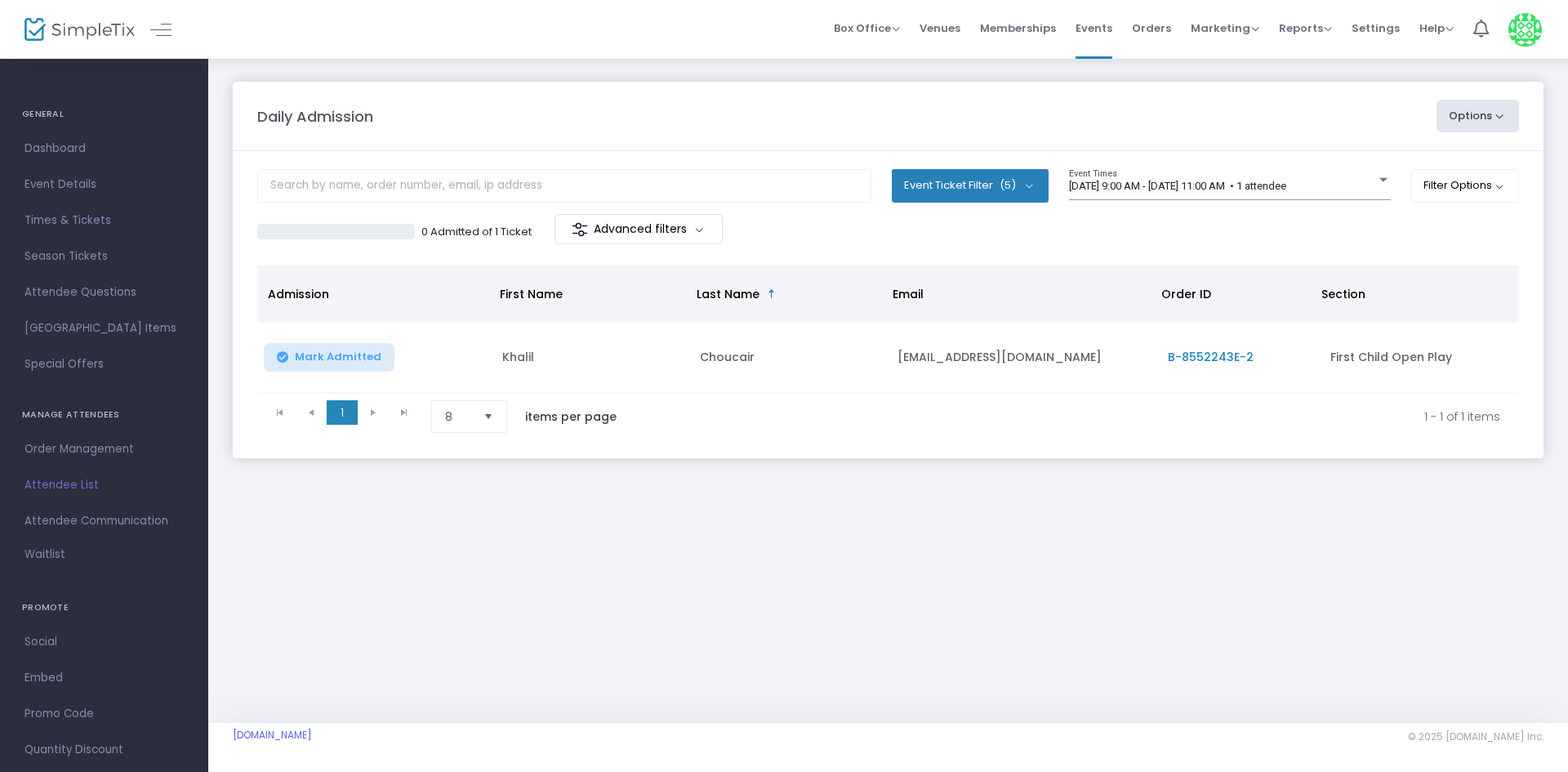
click at [1217, 158] on m-panel-content "Event Ticket Filter (5) Select All First Child Open Play Additional Child Open …" at bounding box center [887, 304] width 1311 height 308
click at [1208, 172] on m-panel-content "Event Ticket Filter (5) Select All First Child Open Play Additional Child Open …" at bounding box center [887, 304] width 1311 height 308
click at [1201, 181] on span "[DATE] 9:00 AM - [DATE] 11:00 AM • 1 attendee" at bounding box center [1177, 186] width 217 height 12
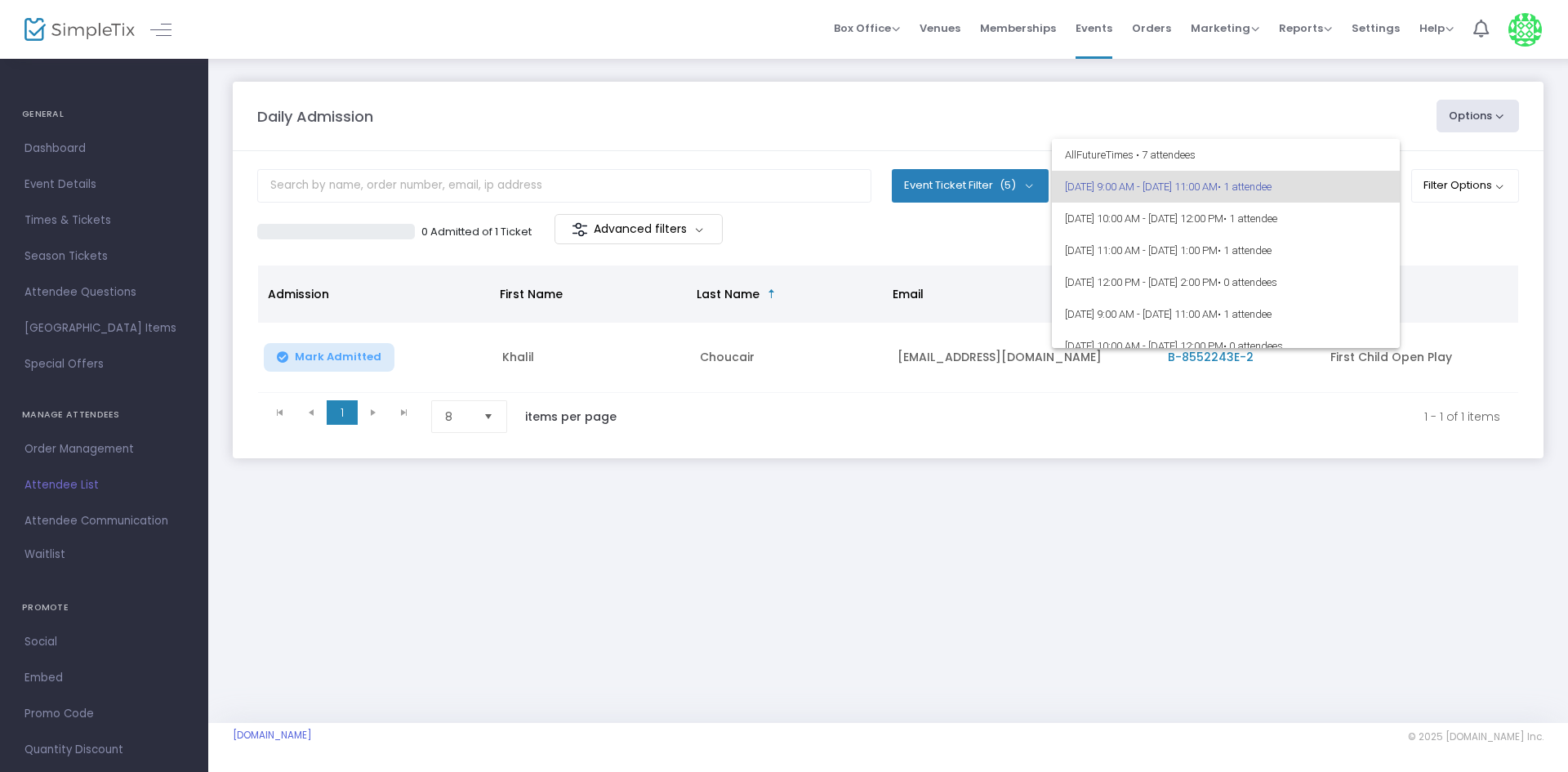
click at [723, 141] on div at bounding box center [784, 386] width 1568 height 772
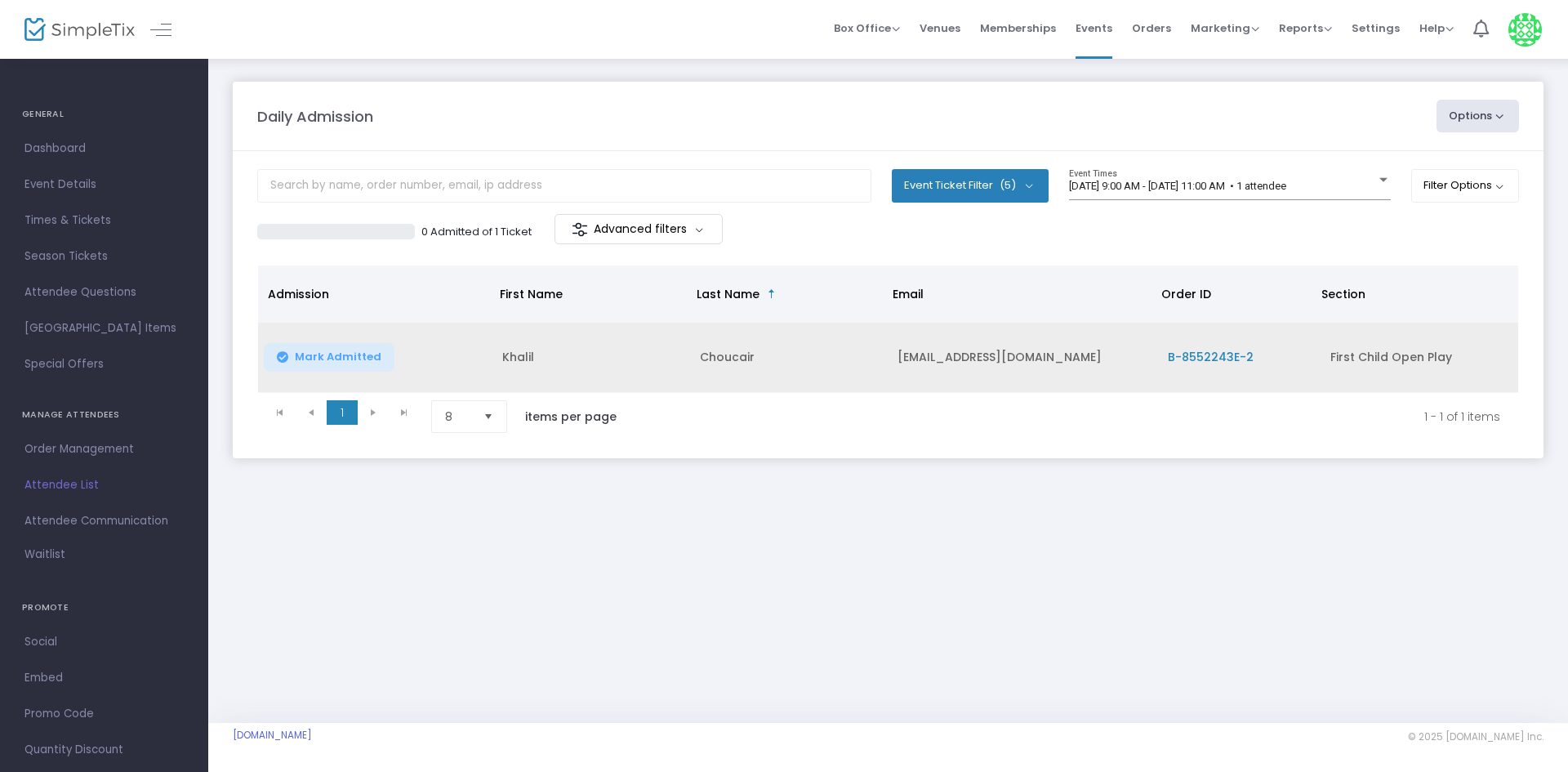
click at [336, 357] on span "Mark Admitted" at bounding box center [338, 356] width 87 height 13
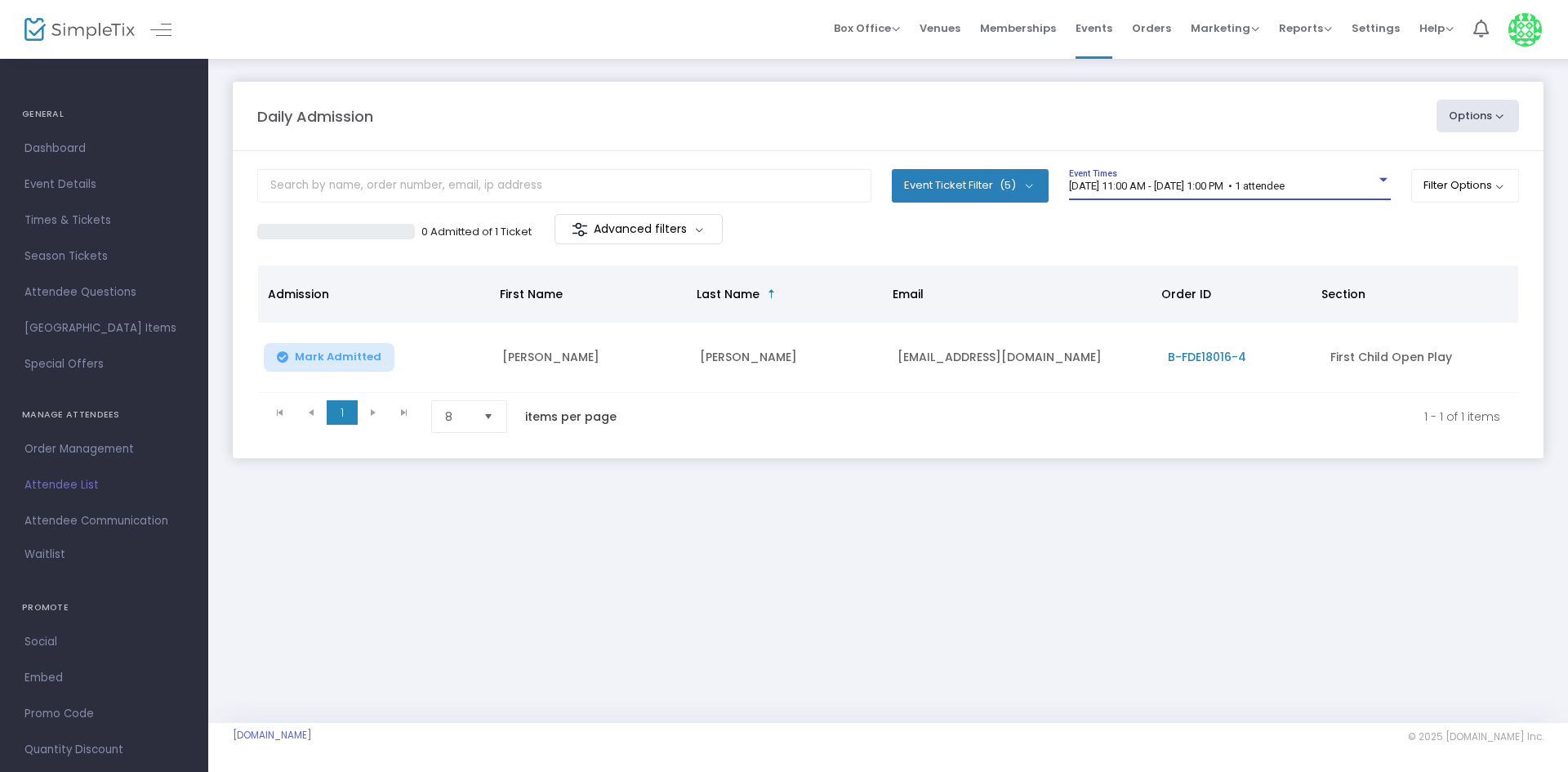
click at [1239, 183] on span "[DATE] 11:00 AM - [DATE] 1:00 PM • 1 attendee" at bounding box center [1176, 186] width 215 height 12
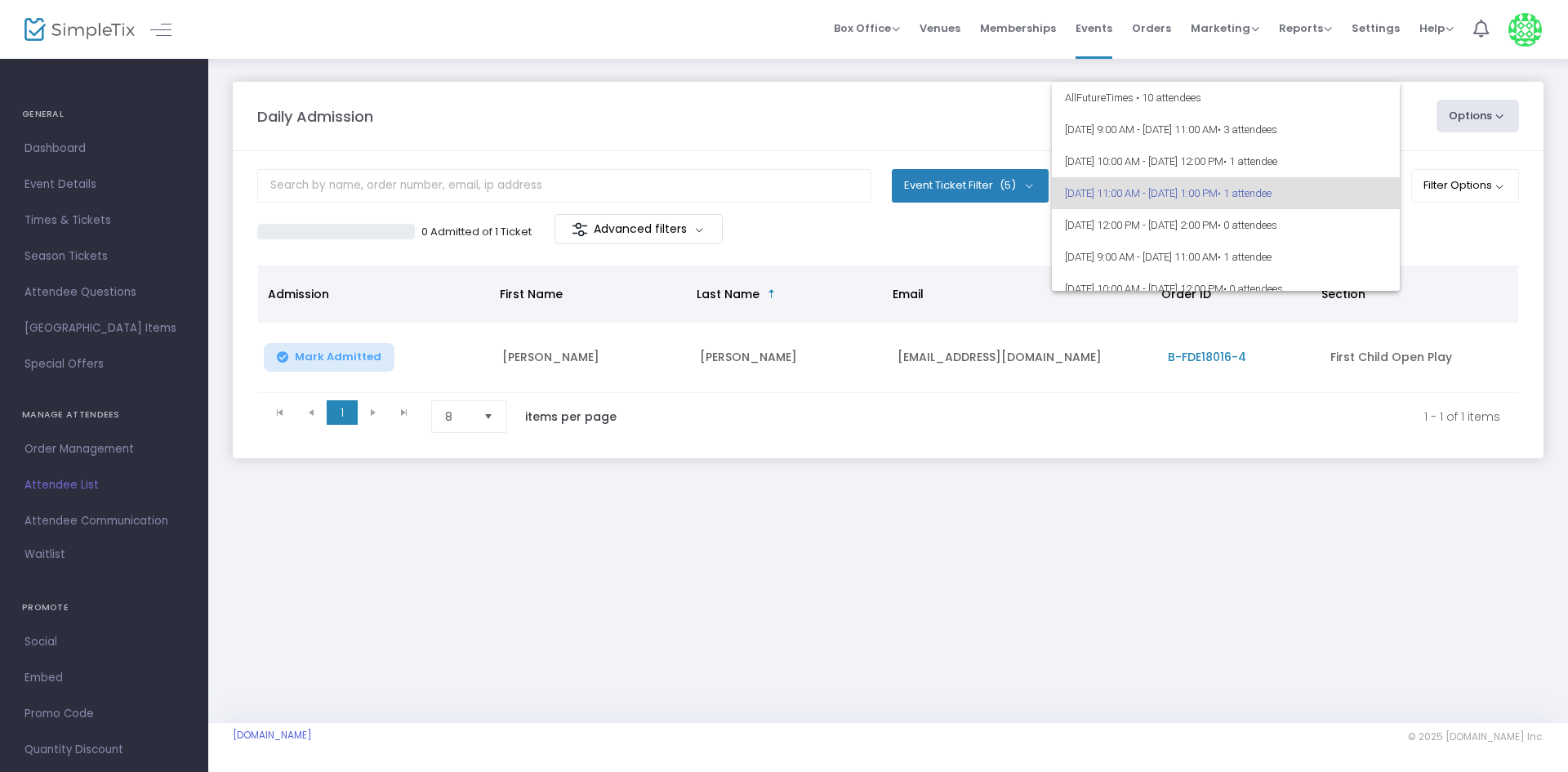
scroll to position [8, 0]
click at [1130, 131] on span "[DATE] 9:00 AM - [DATE] 11:00 AM • 3 attendees" at bounding box center [1226, 122] width 322 height 32
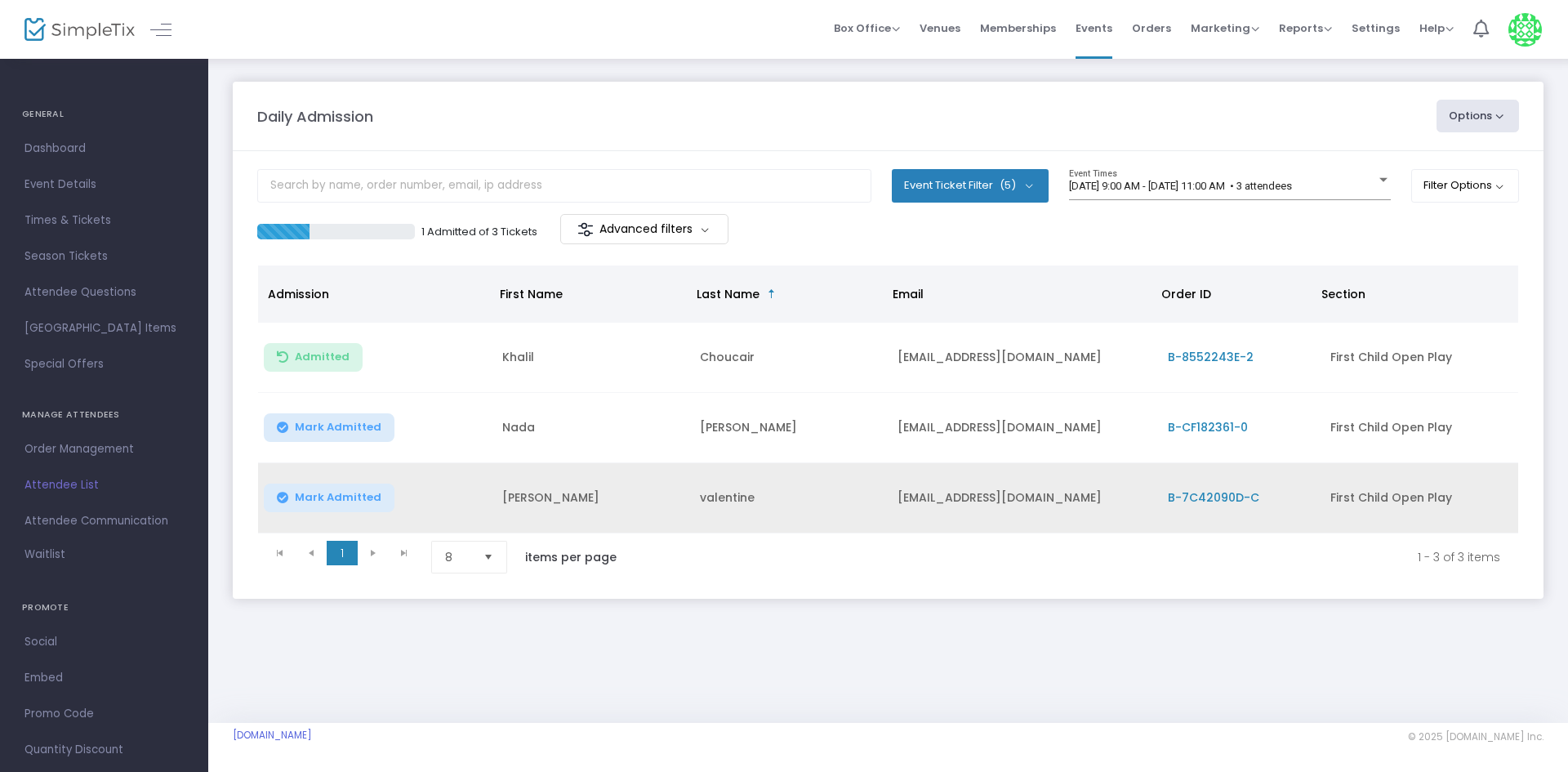
click at [367, 498] on span "Mark Admitted" at bounding box center [338, 497] width 87 height 13
click at [1167, 185] on span "[DATE] 9:00 AM - [DATE] 11:00 AM • 3 attendees" at bounding box center [1180, 186] width 223 height 12
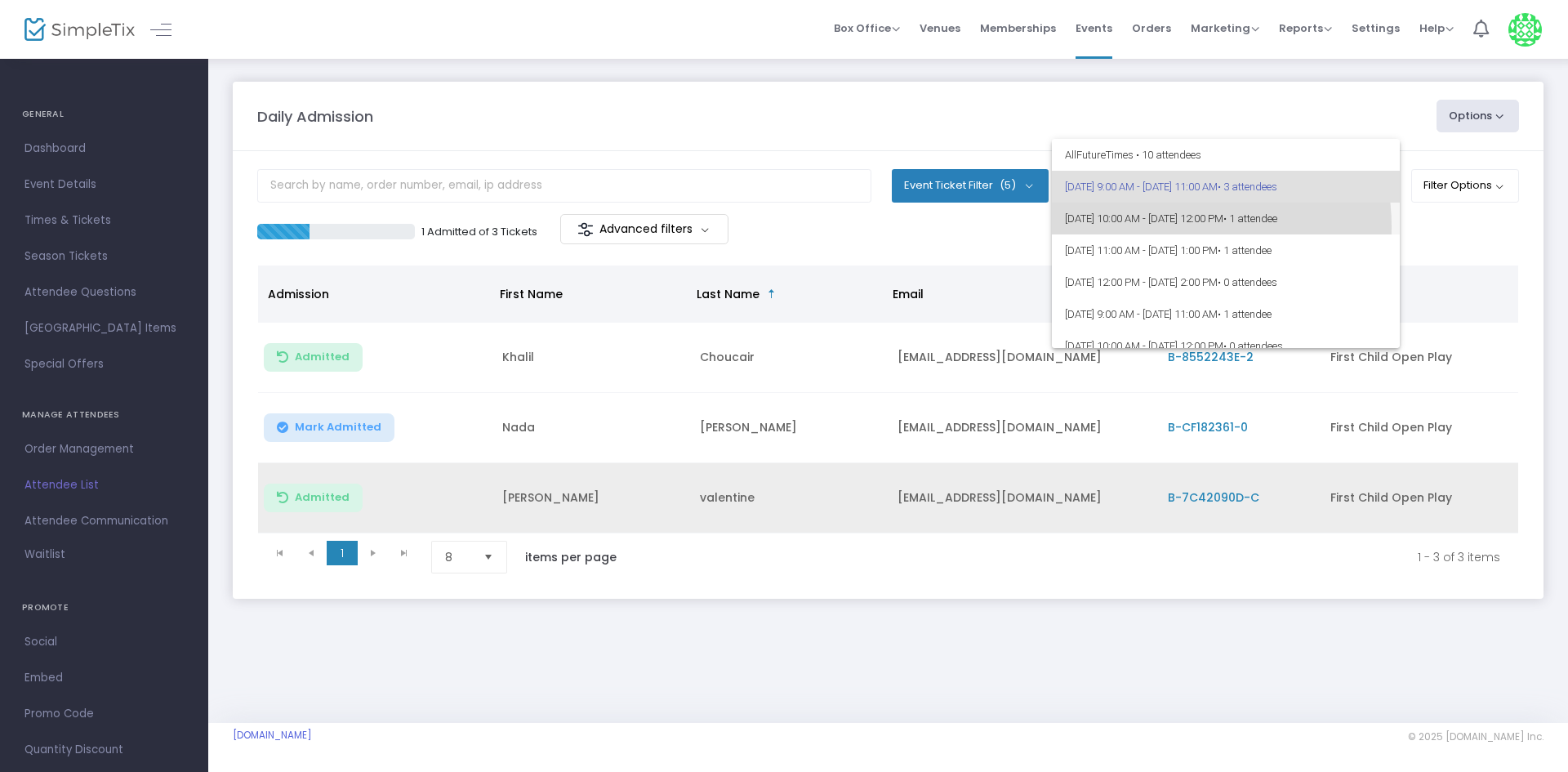
click at [1172, 227] on span "[DATE] 10:00 AM - [DATE] 12:00 PM • 1 attendee" at bounding box center [1226, 218] width 322 height 32
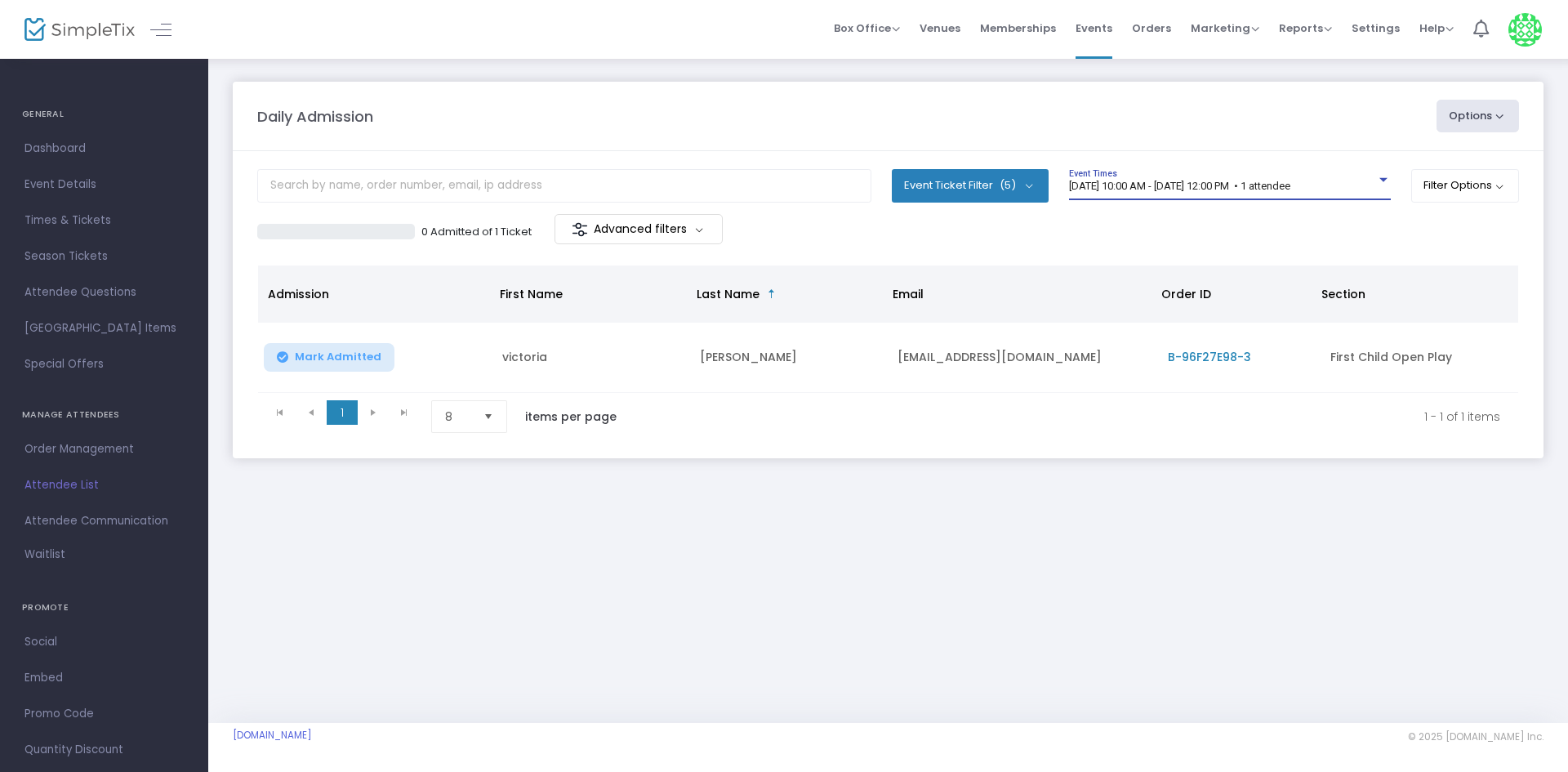
click at [1106, 176] on div "[DATE] 10:00 AM - [DATE] 12:00 PM • 1 attendee Event Times" at bounding box center [1230, 185] width 322 height 31
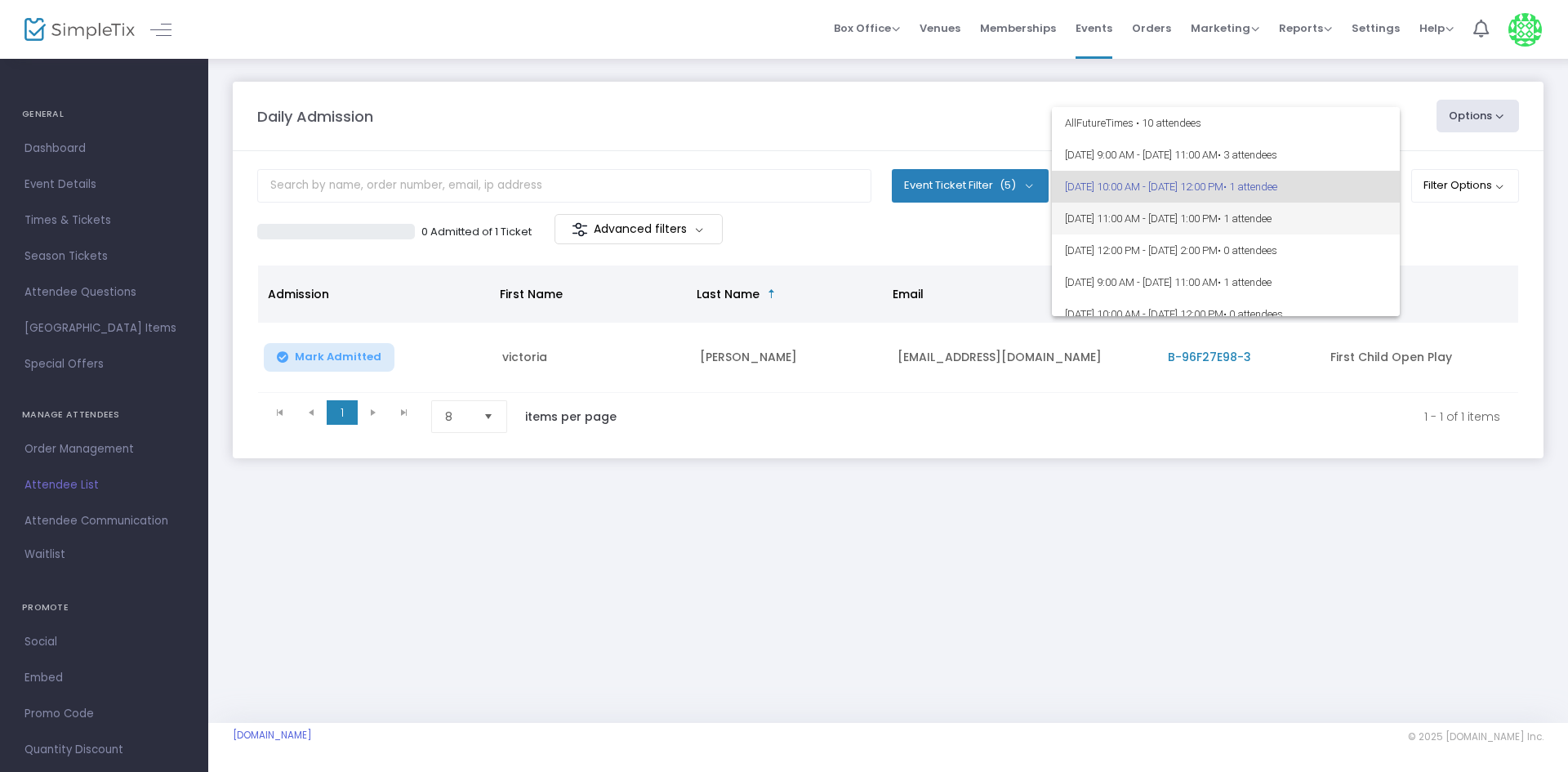
click at [1165, 225] on span "8/17/2025 @ 11:00 AM - 8/17/2025 @ 1:00 PM • 1 attendee" at bounding box center [1226, 218] width 322 height 32
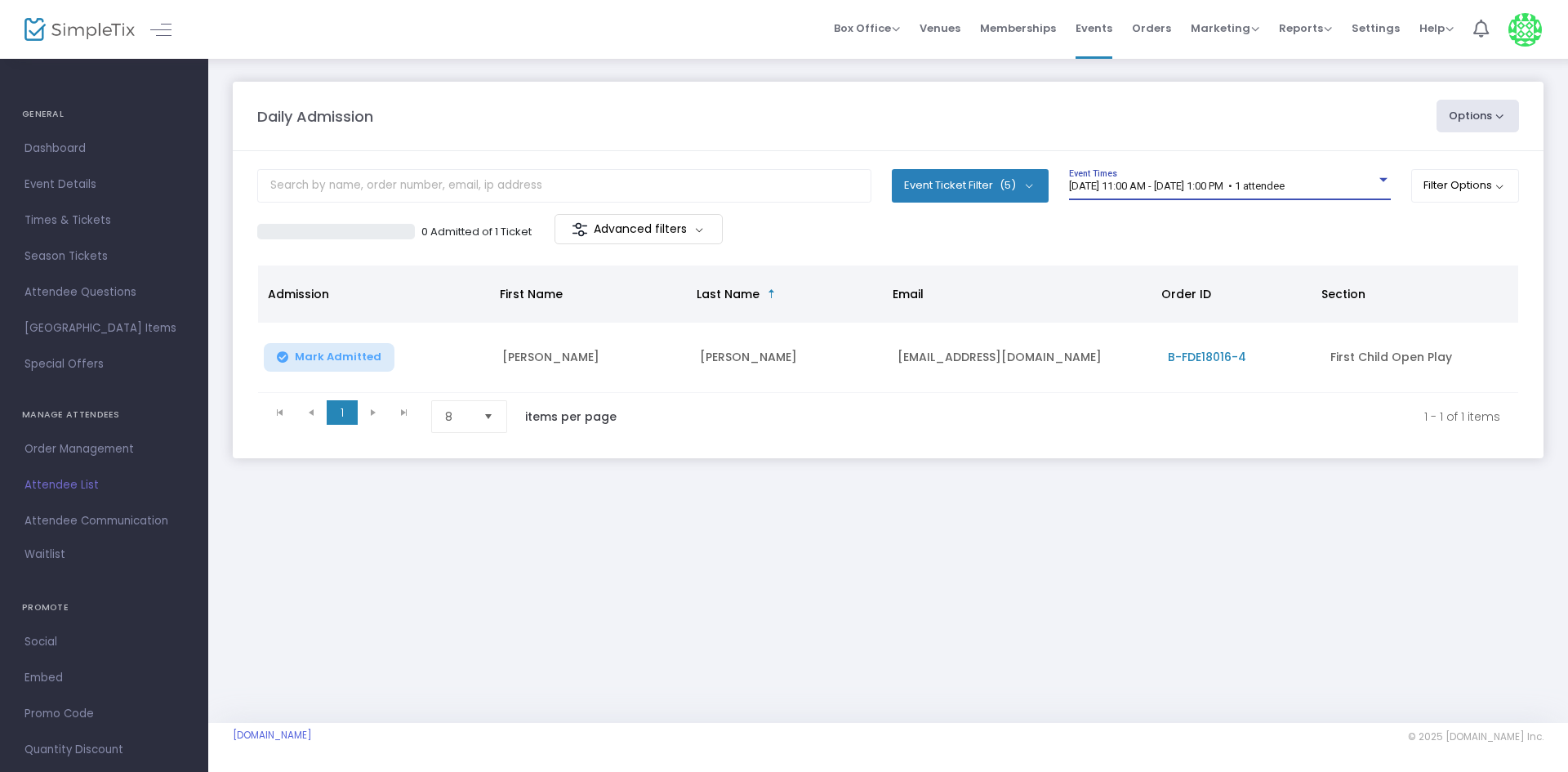
click at [1163, 183] on span "[DATE] 11:00 AM - [DATE] 1:00 PM • 1 attendee" at bounding box center [1176, 186] width 215 height 12
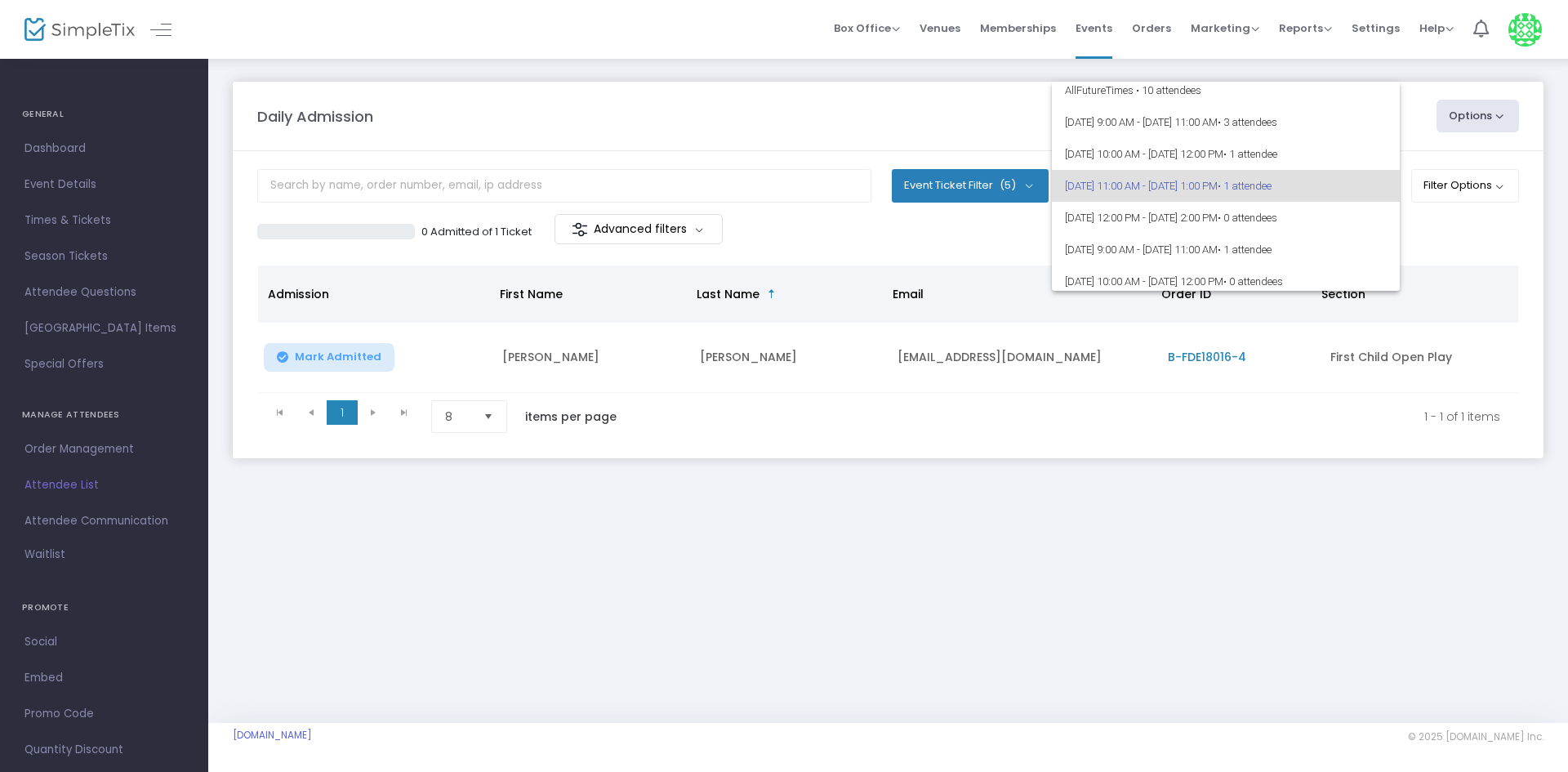
click at [766, 562] on div at bounding box center [784, 386] width 1568 height 772
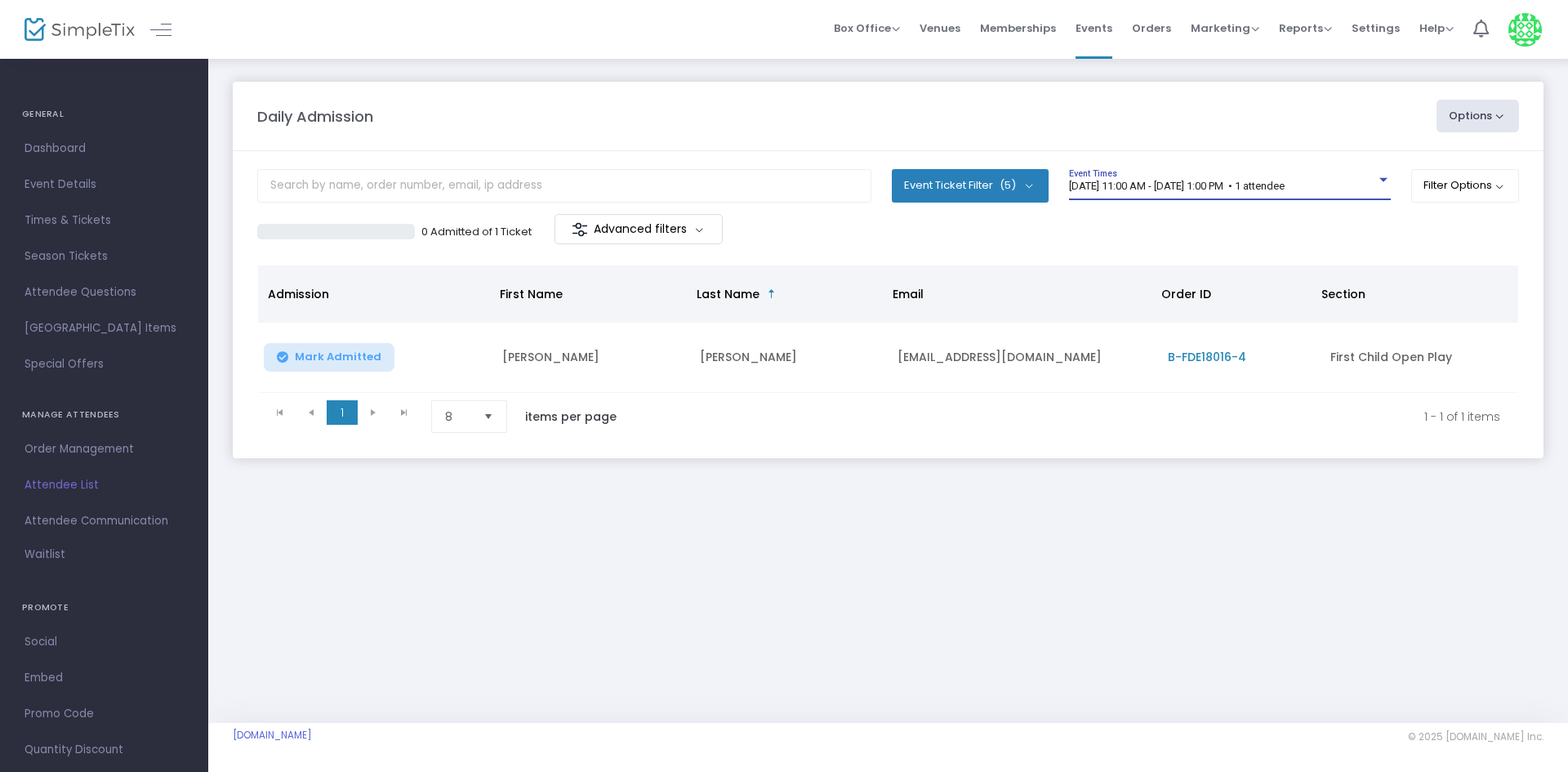
click at [1230, 182] on span "8/17/2025 @ 11:00 AM - 8/17/2025 @ 1:00 PM • 1 attendee" at bounding box center [1176, 186] width 215 height 12
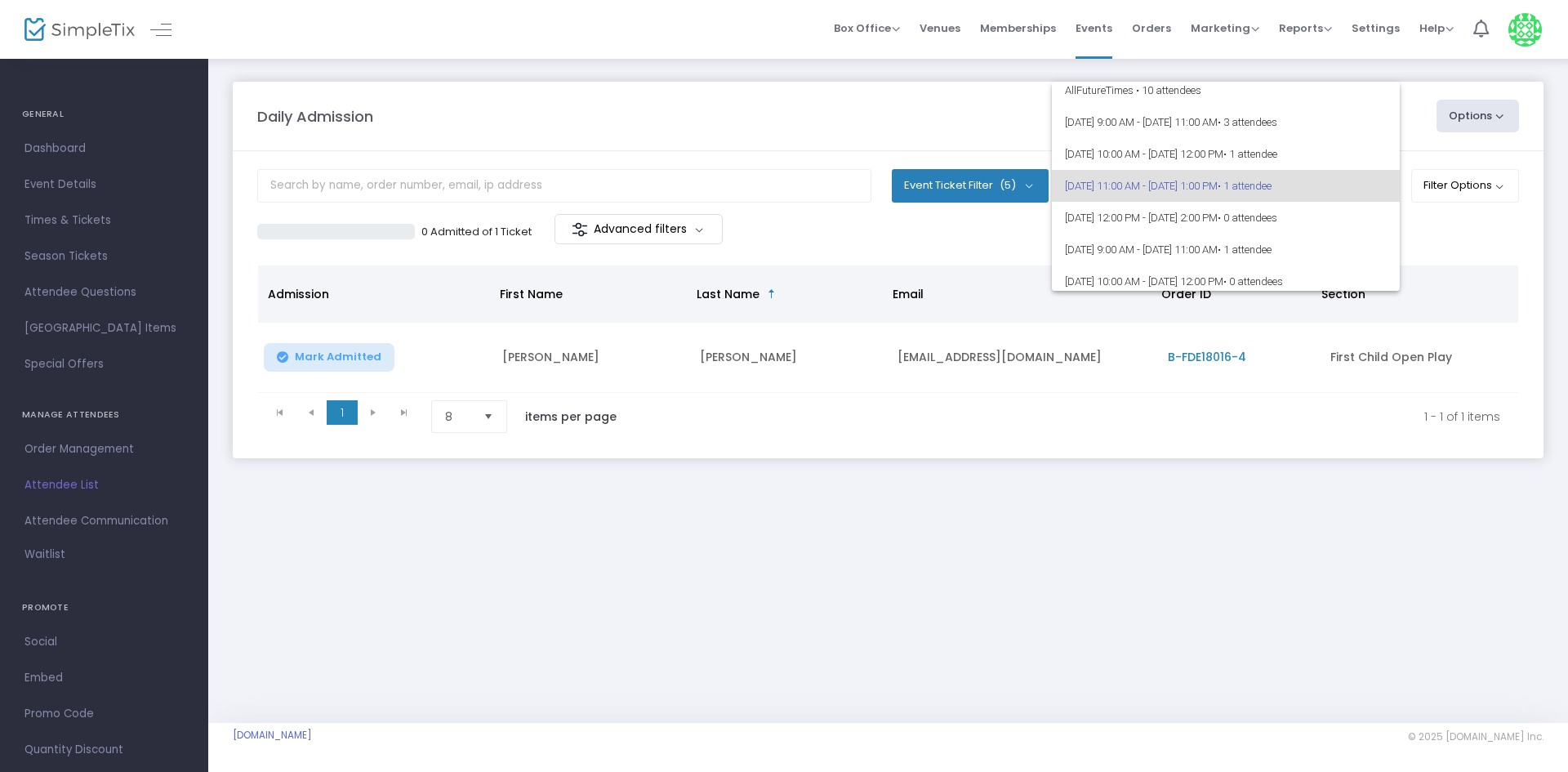
click at [794, 565] on div at bounding box center [784, 386] width 1568 height 772
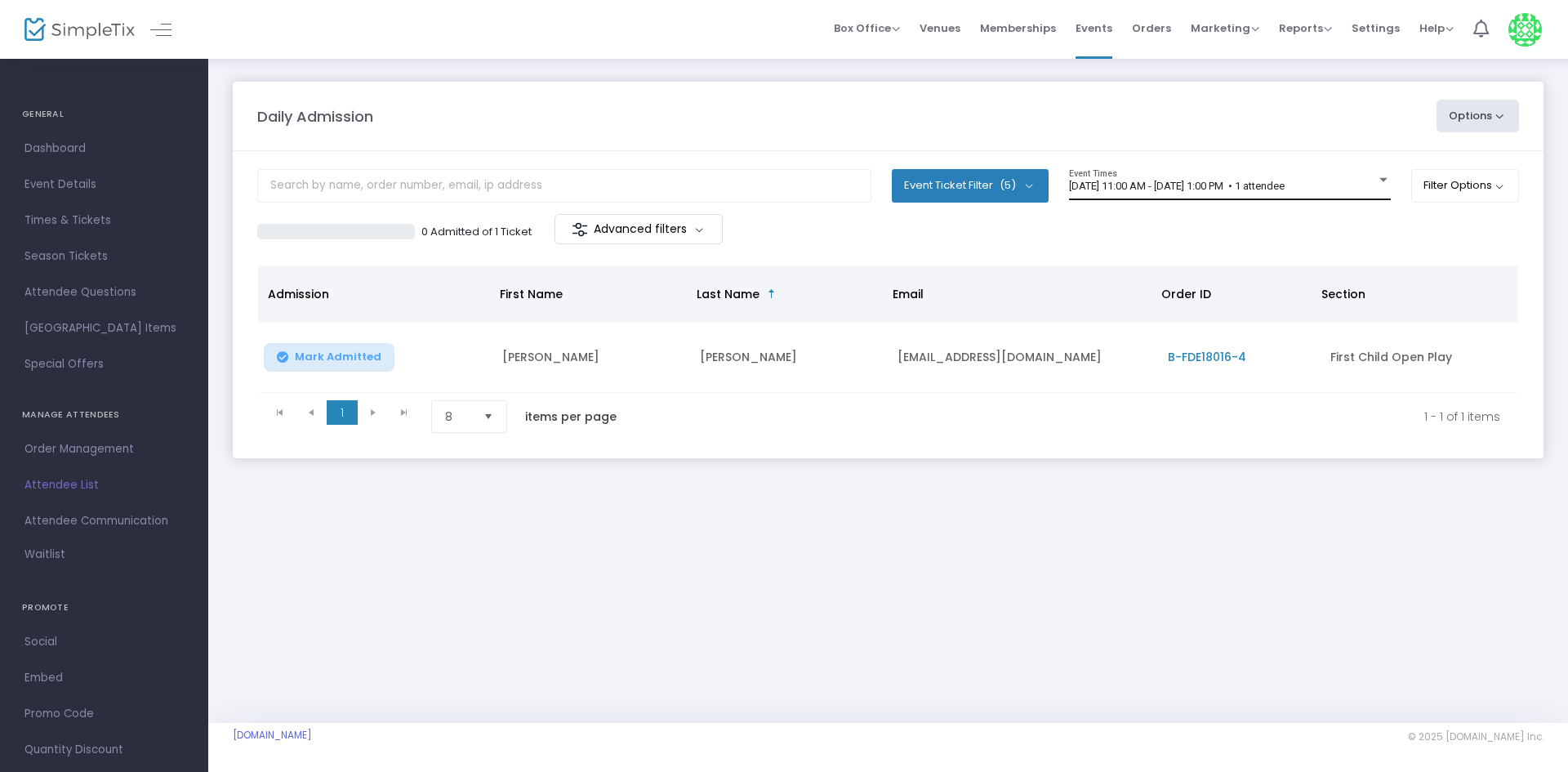
click at [1169, 171] on div "8/17/2025 @ 11:00 AM - 8/17/2025 @ 1:00 PM • 1 attendee Event Times" at bounding box center [1230, 185] width 322 height 31
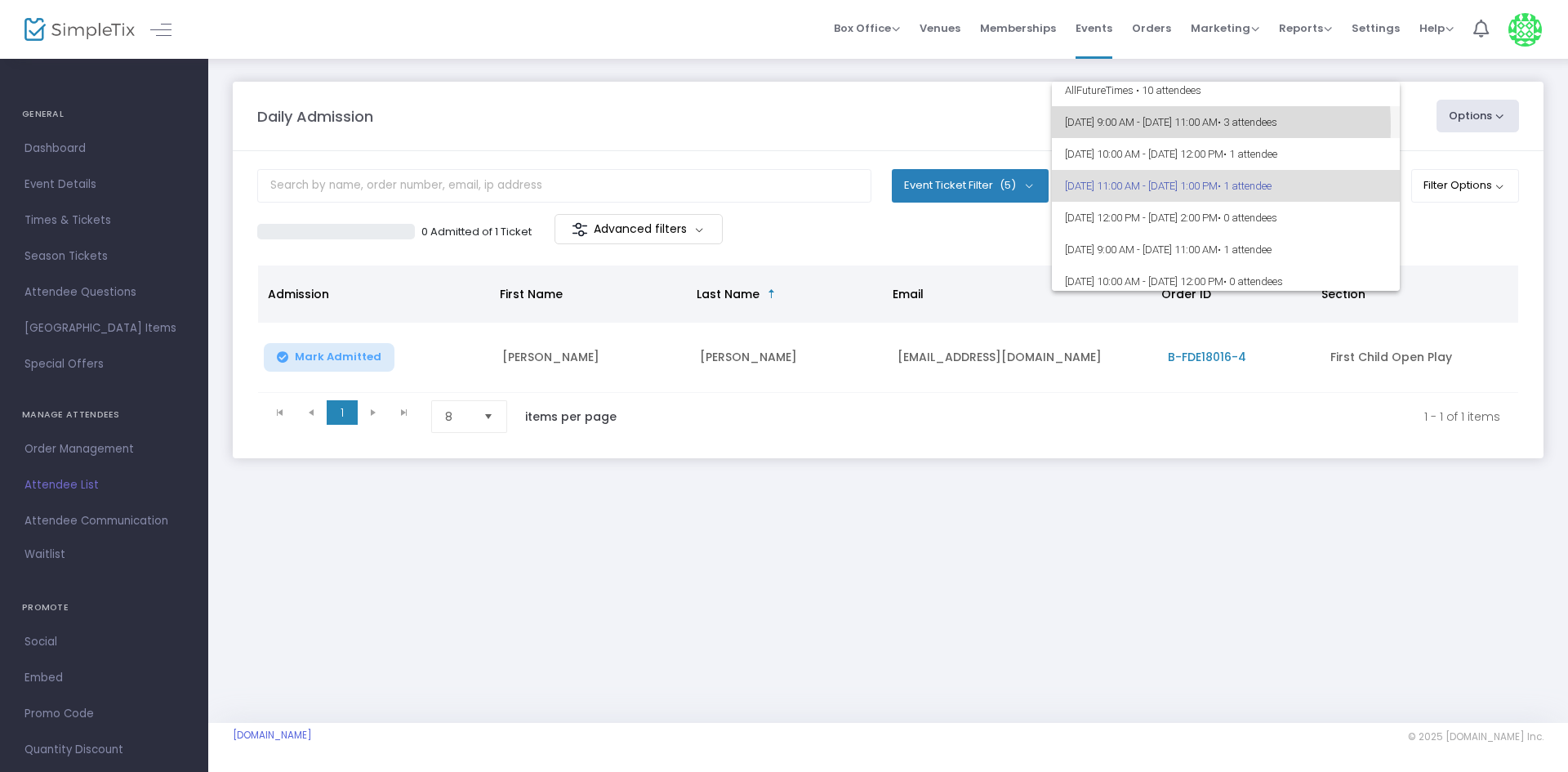
click at [1123, 126] on span "8/17/2025 @ 9:00 AM - 8/17/2025 @ 11:00 AM • 3 attendees" at bounding box center [1226, 122] width 322 height 32
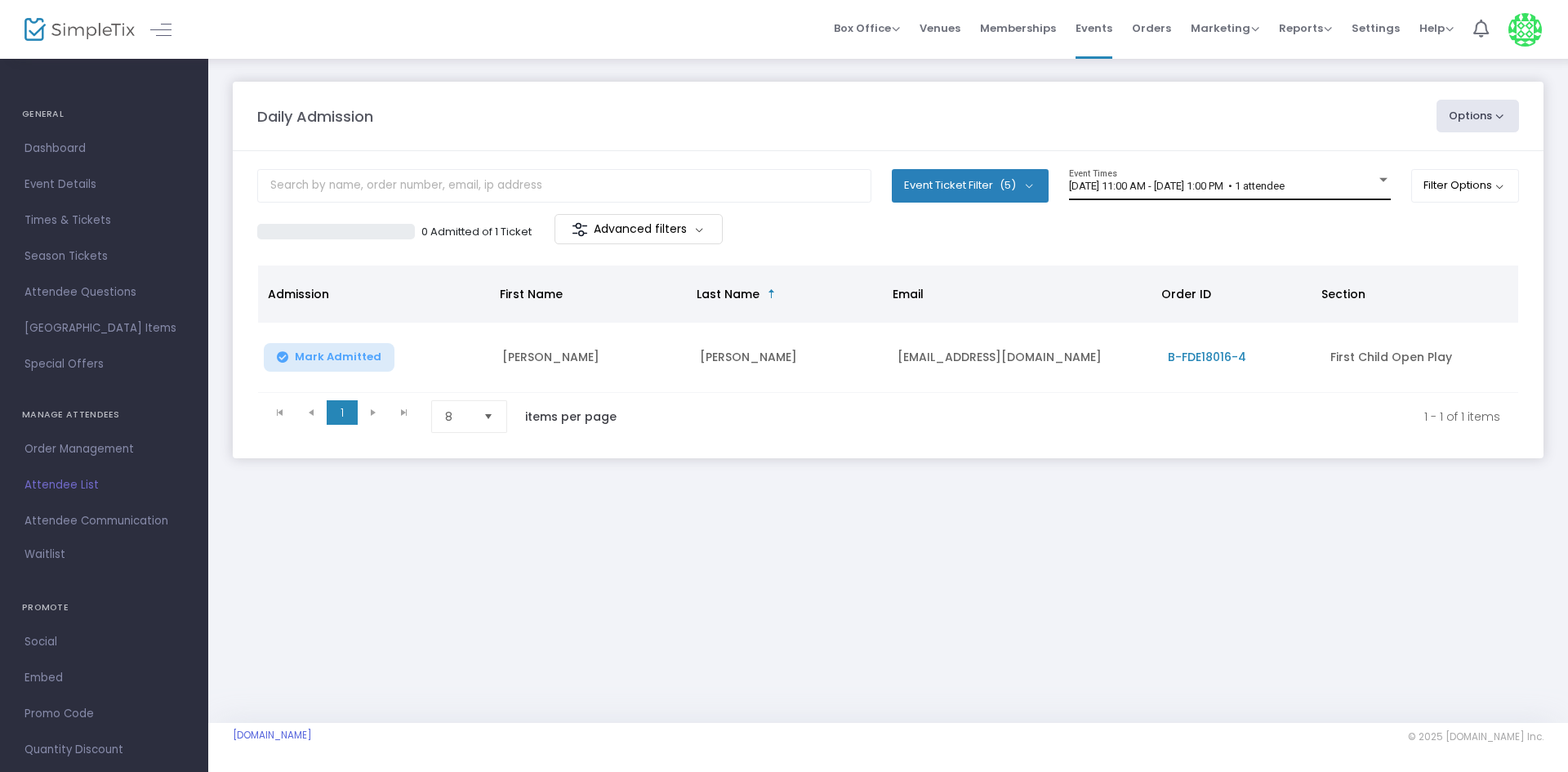
click at [1208, 178] on div "[DATE] 11:00 AM - [DATE] 1:00 PM • 1 attendee Event Times" at bounding box center [1230, 185] width 322 height 31
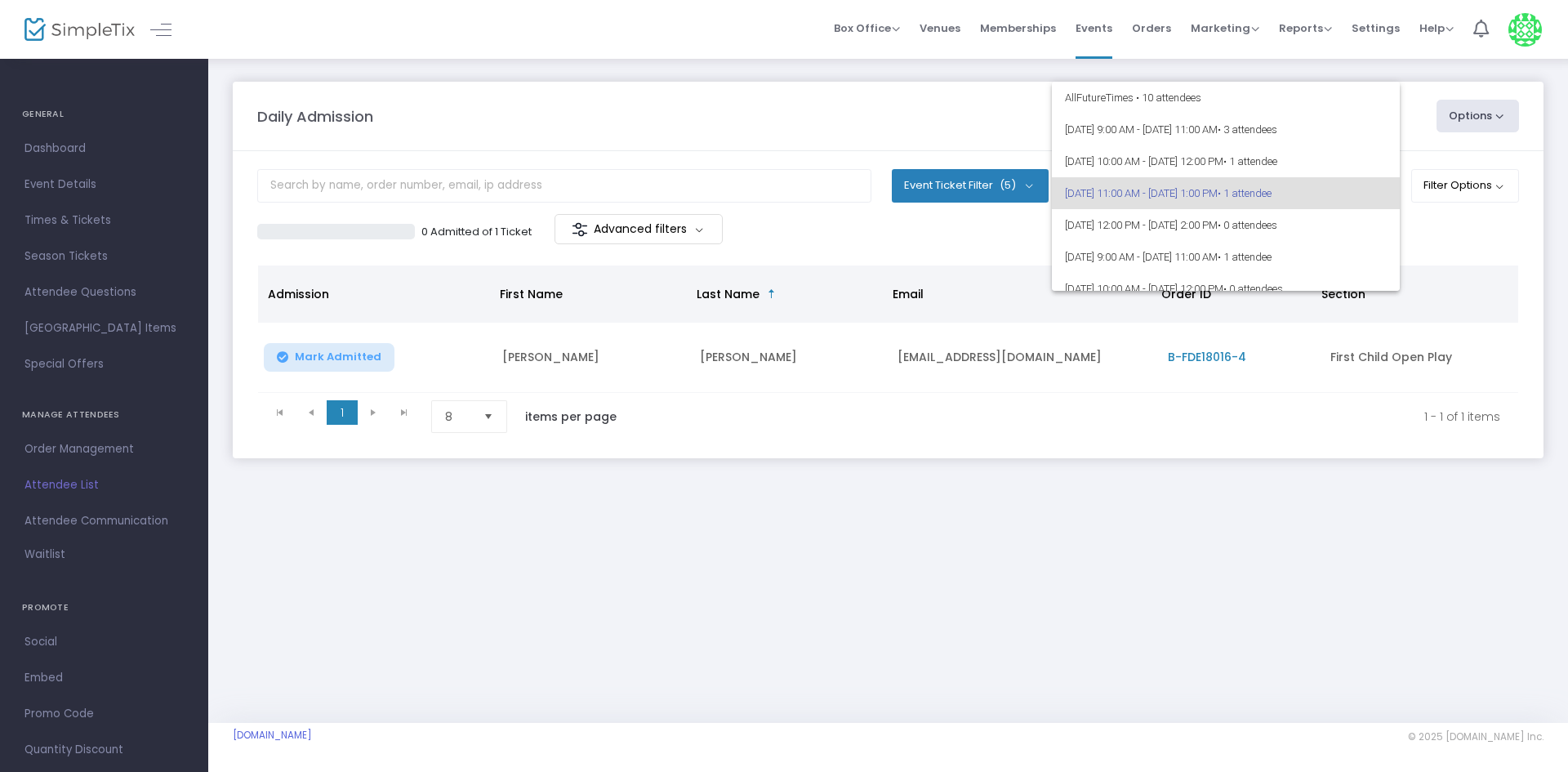
scroll to position [8, 0]
click at [1100, 164] on span "[DATE] 10:00 AM - [DATE] 12:00 PM • 1 attendee" at bounding box center [1226, 153] width 322 height 32
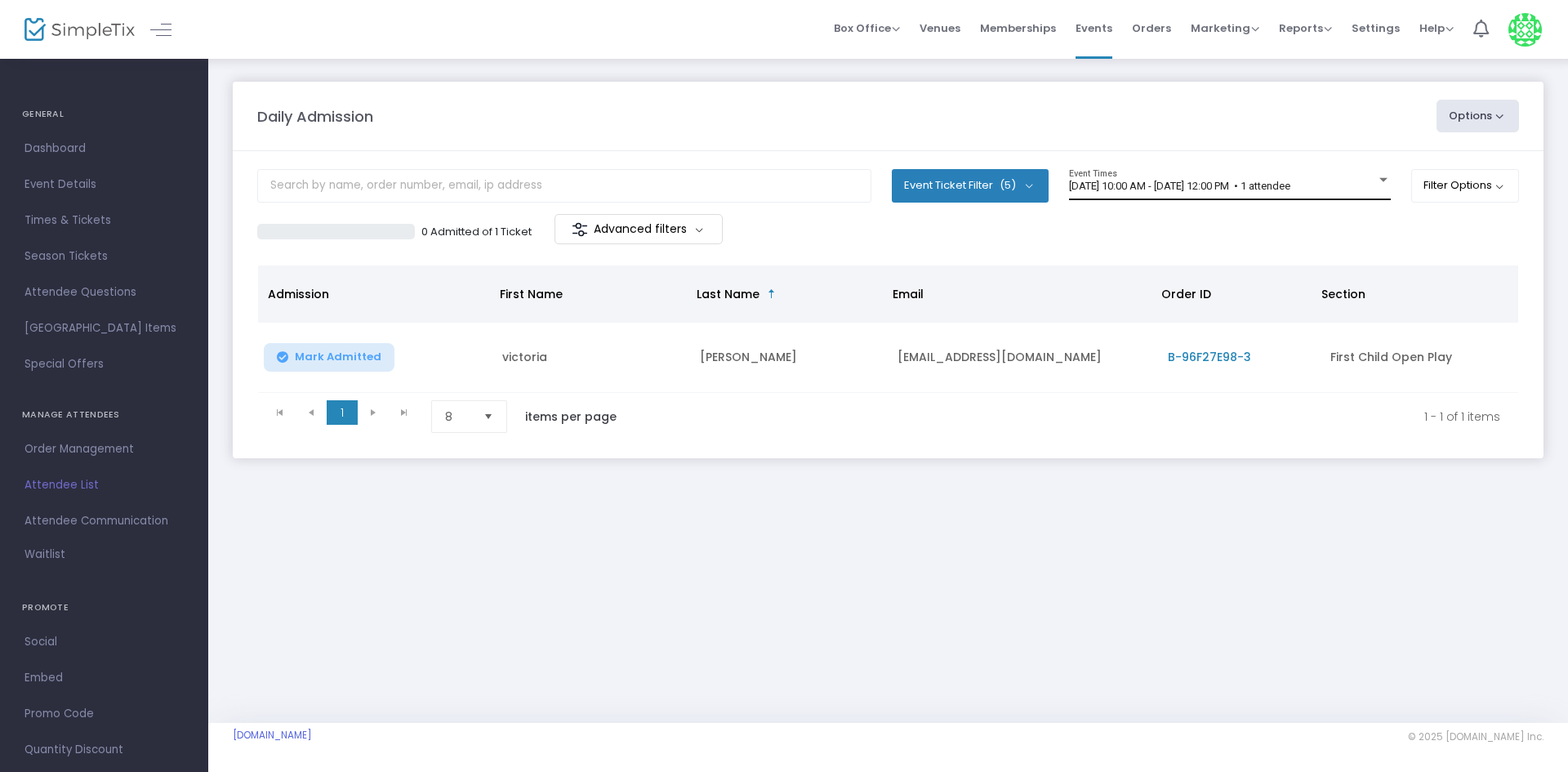
click at [1213, 170] on div "[DATE] 10:00 AM - [DATE] 12:00 PM • 1 attendee Event Times" at bounding box center [1230, 185] width 322 height 31
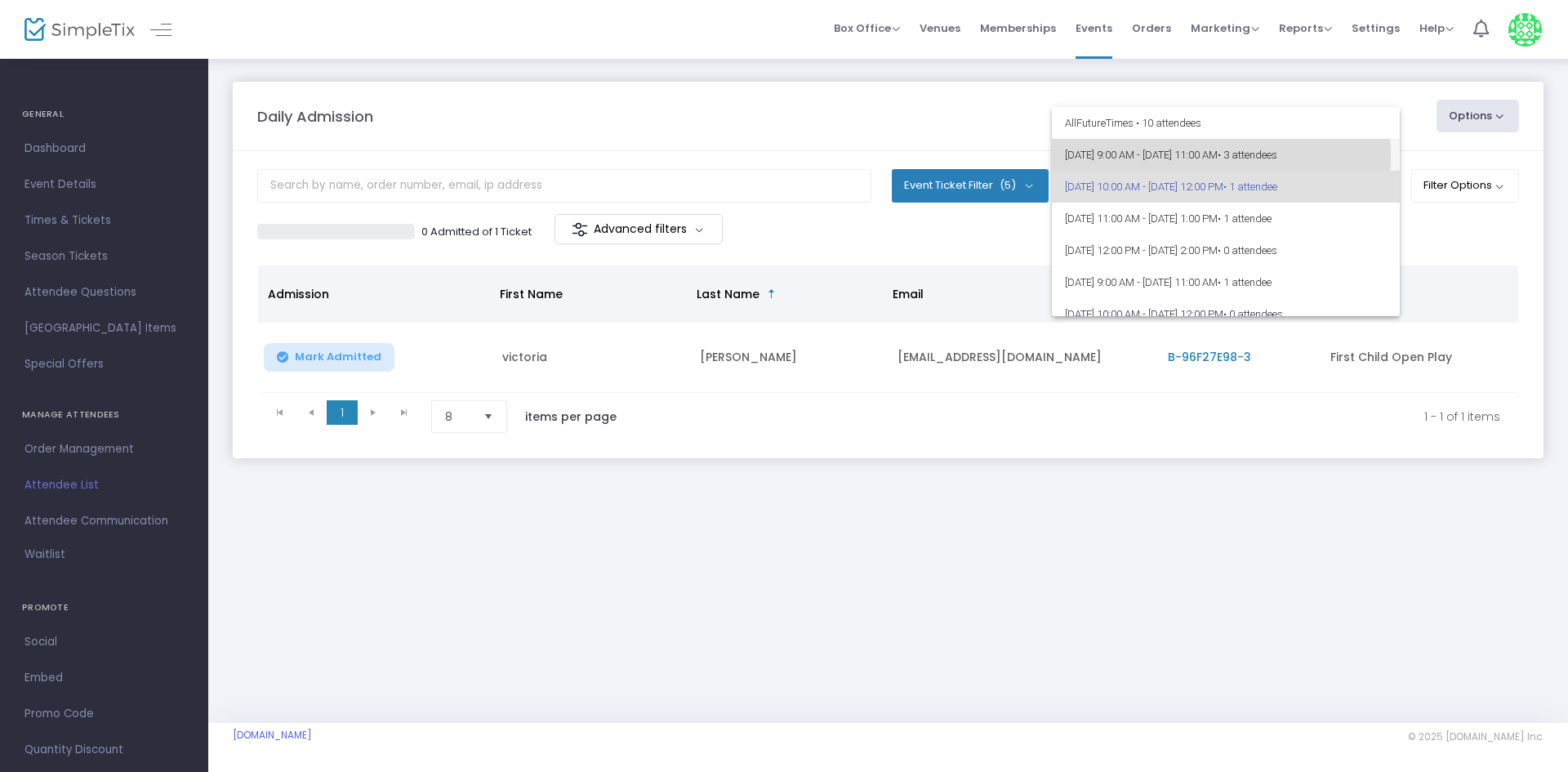
click at [1110, 156] on span "[DATE] 9:00 AM - [DATE] 11:00 AM • 3 attendees" at bounding box center [1226, 154] width 322 height 32
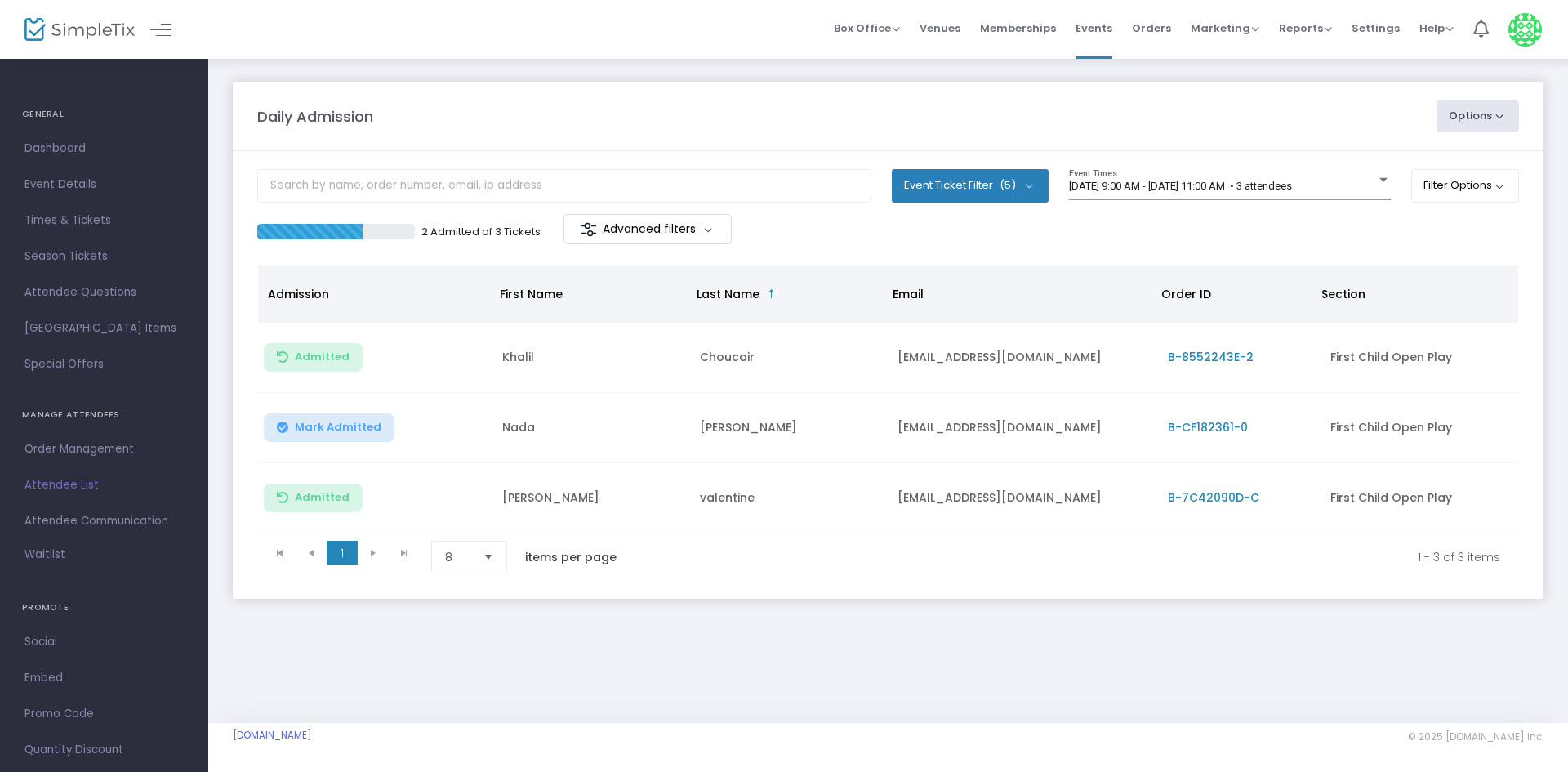
click at [1110, 159] on m-panel-content "Event Ticket Filter (5) Select All First Child Open Play Additional Child Open …" at bounding box center [887, 375] width 1311 height 448
click at [1104, 185] on span "8/17/2025 @ 9:00 AM - 8/17/2025 @ 11:00 AM • 3 attendees" at bounding box center [1180, 186] width 223 height 12
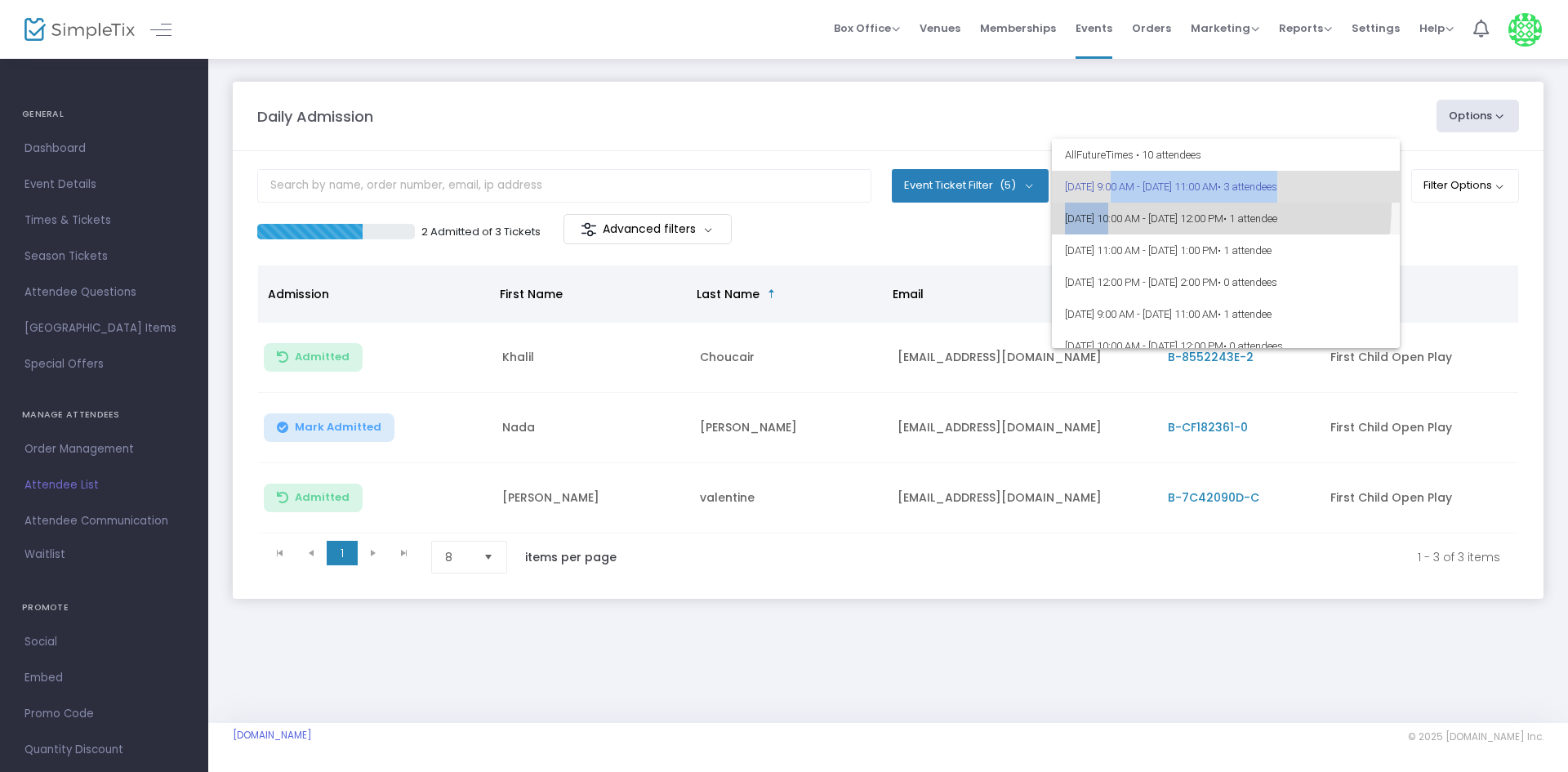
click at [1113, 200] on div "All Future Times • 10 attendees 8/17/2025 @ 9:00 AM - 8/17/2025 @ 11:00 AM • 3 …" at bounding box center [1226, 243] width 348 height 209
click at [1135, 205] on span "8/17/2025 @ 10:00 AM - 8/17/2025 @ 12:00 PM • 1 attendee" at bounding box center [1226, 218] width 322 height 32
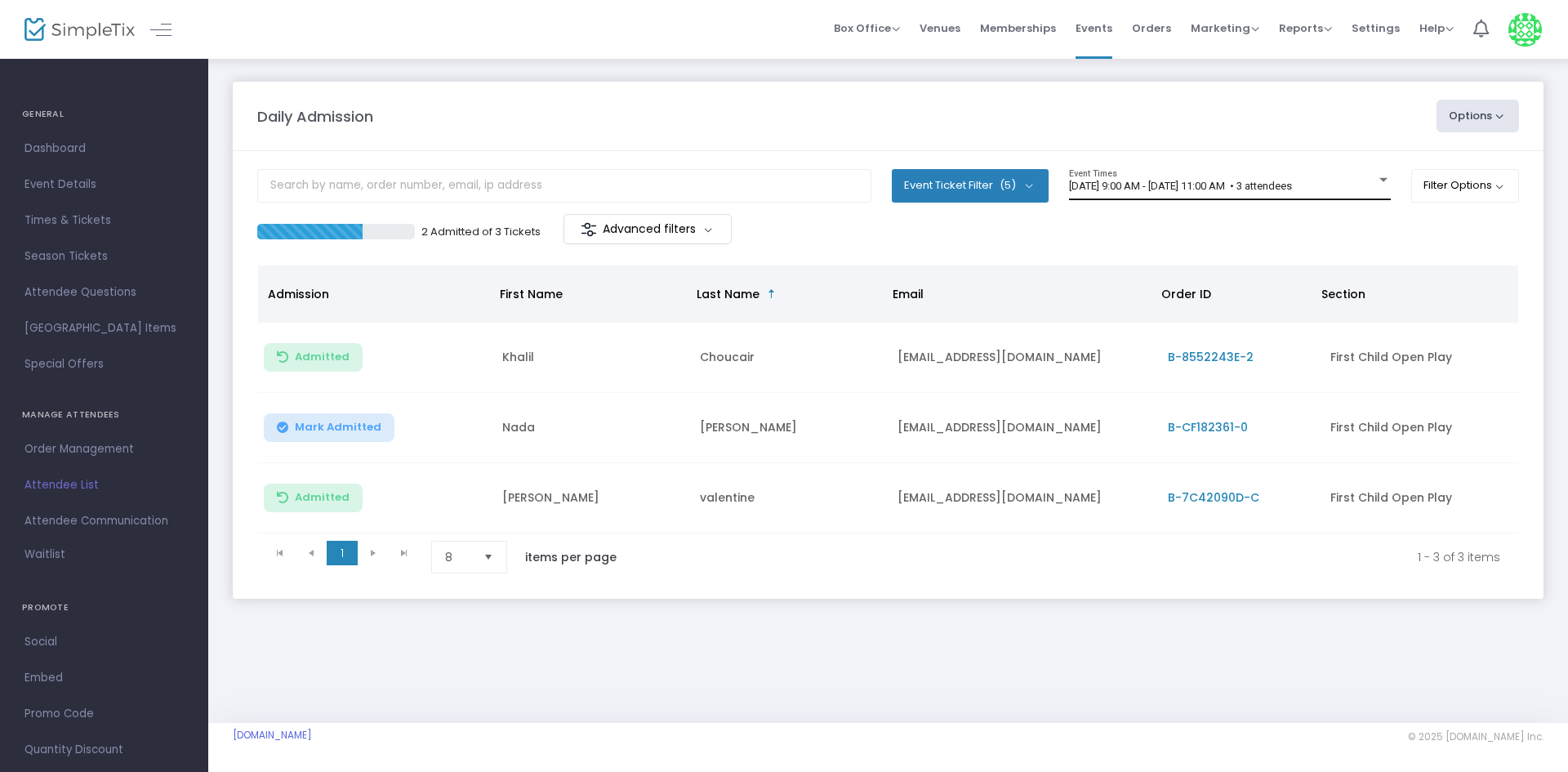
click at [1213, 190] on span "[DATE] 9:00 AM - [DATE] 11:00 AM • 3 attendees" at bounding box center [1180, 186] width 223 height 12
